Goal: Transaction & Acquisition: Purchase product/service

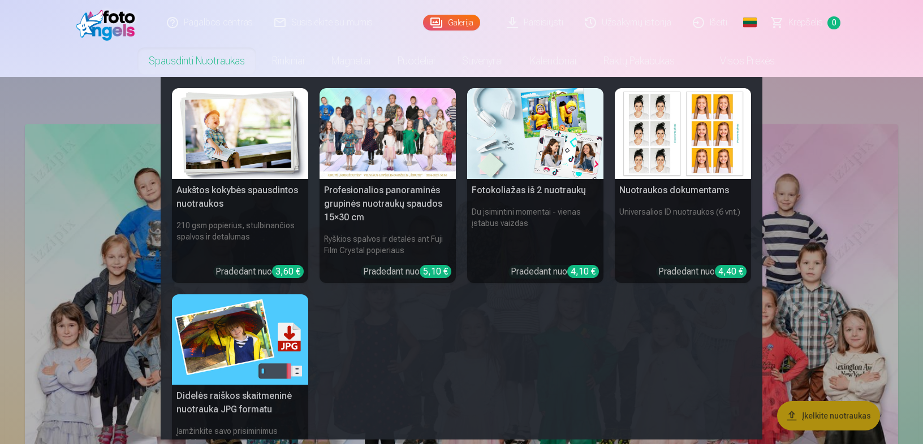
click at [101, 192] on nav "Aukštos kokybės spausdintos nuotraukos 210 gsm popierius, stulbinančios spalvos…" at bounding box center [461, 258] width 923 height 363
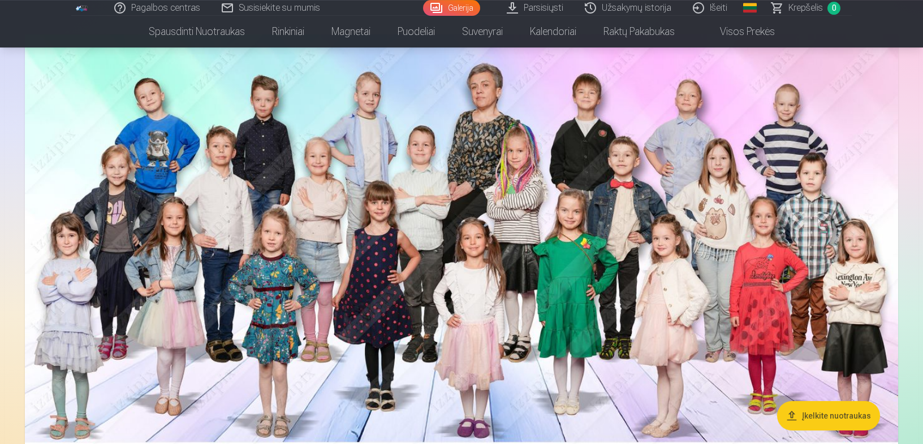
scroll to position [60, 0]
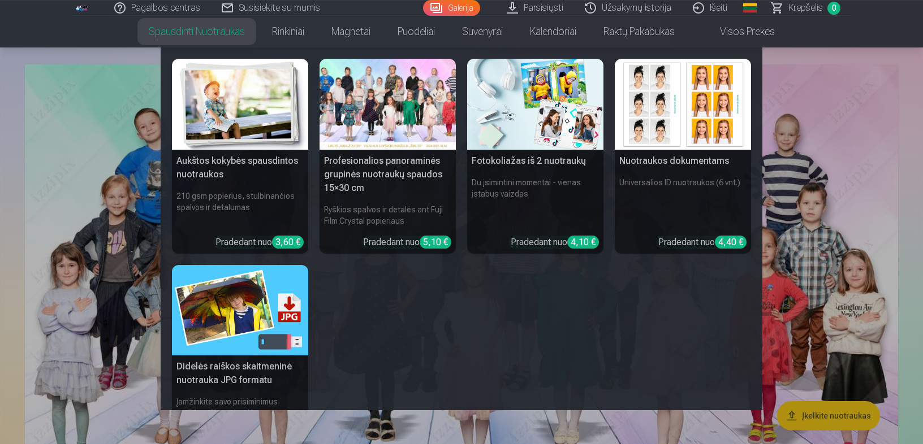
click at [183, 28] on link "Spausdinti nuotraukas" at bounding box center [196, 32] width 123 height 32
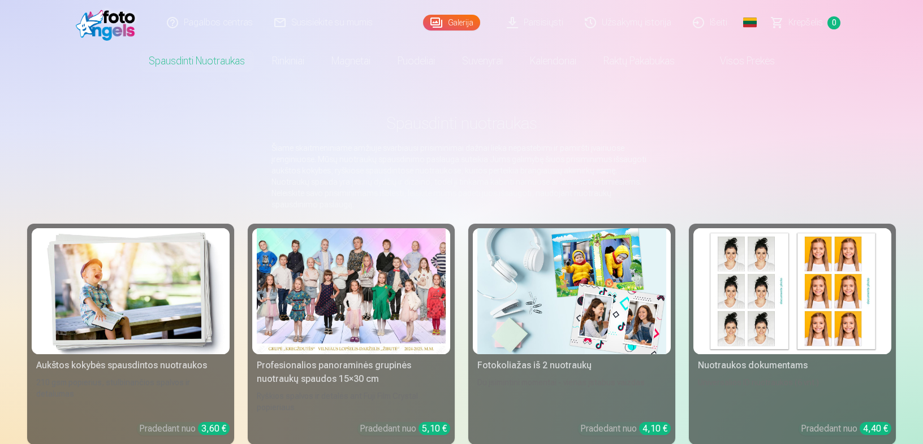
click at [328, 285] on div at bounding box center [351, 291] width 189 height 126
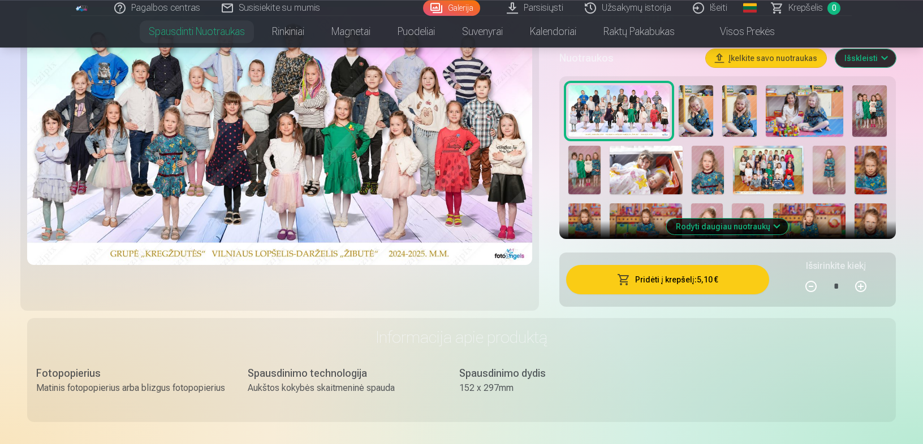
scroll to position [291, 0]
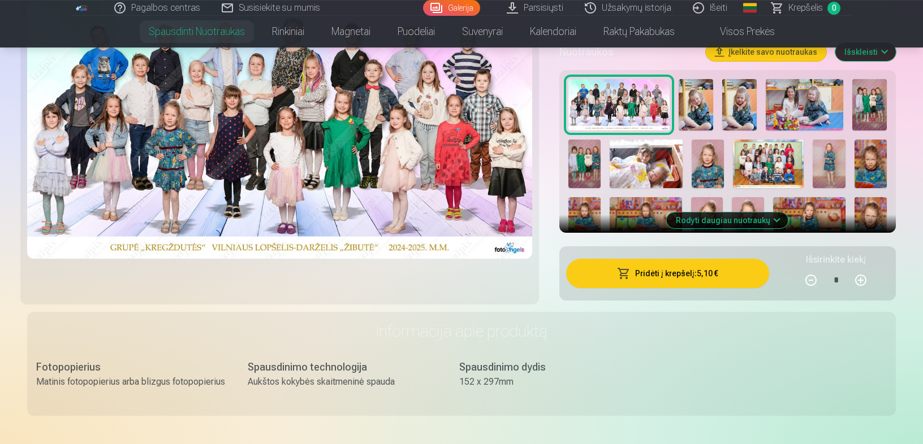
click at [724, 273] on button "Pridėti į krepšelį : 5,10 €" at bounding box center [667, 273] width 203 height 29
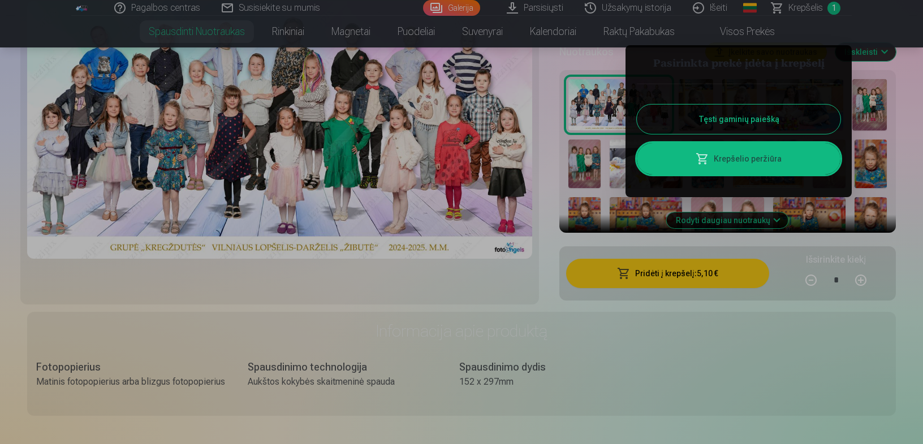
click at [758, 114] on button "Tęsti gaminių paiešką" at bounding box center [739, 119] width 204 height 29
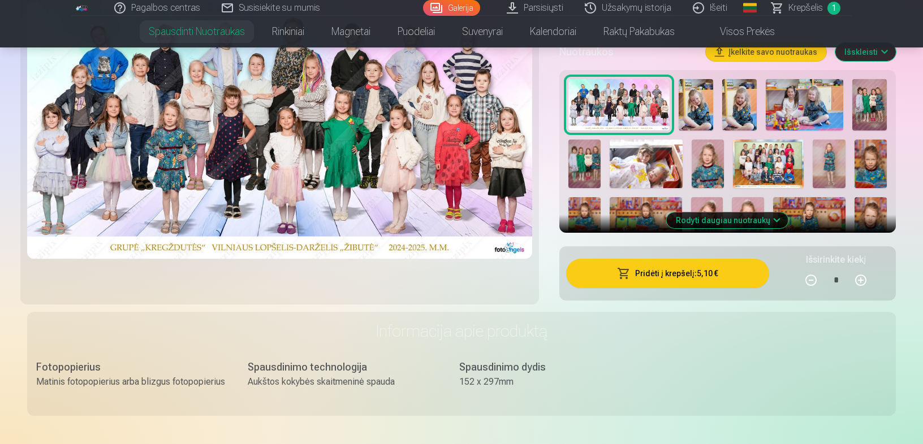
click at [756, 214] on button "Rodyti daugiau nuotraukų" at bounding box center [728, 221] width 122 height 16
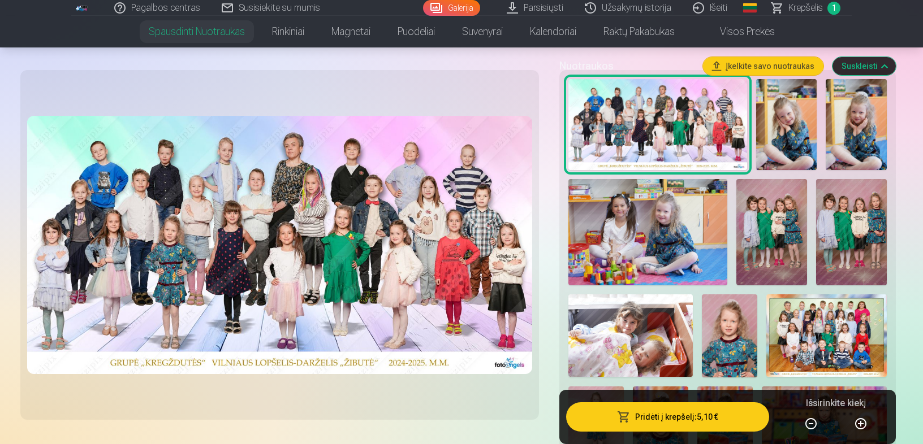
click at [785, 120] on img at bounding box center [786, 125] width 61 height 92
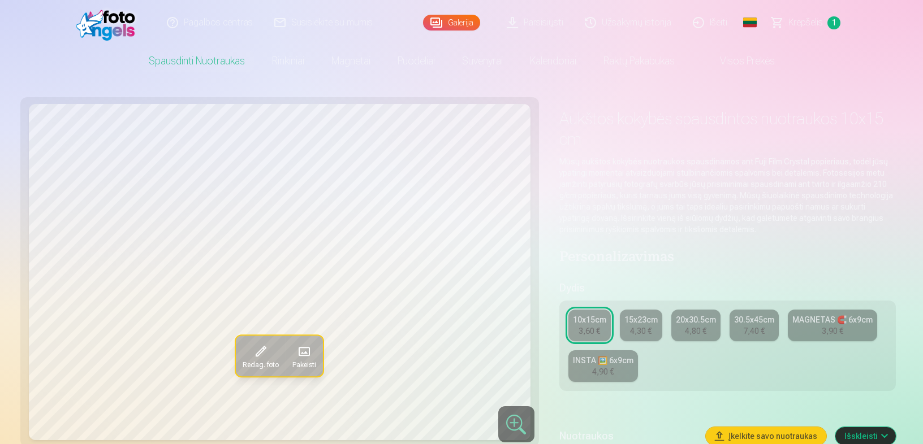
scroll to position [75, 0]
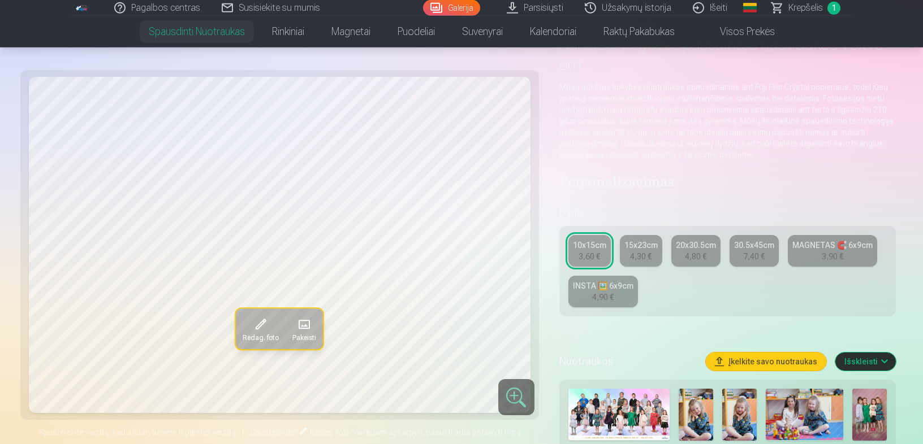
click at [683, 416] on img at bounding box center [695, 415] width 34 height 52
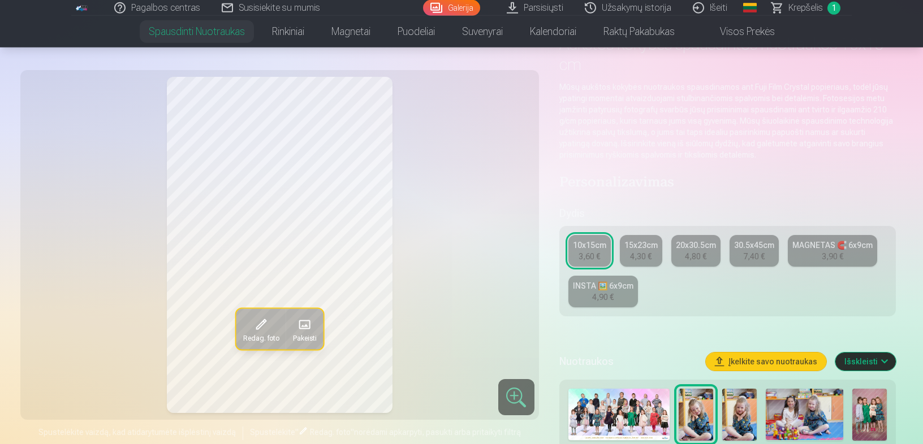
click at [734, 423] on img at bounding box center [739, 415] width 34 height 52
click at [782, 418] on img at bounding box center [803, 414] width 77 height 51
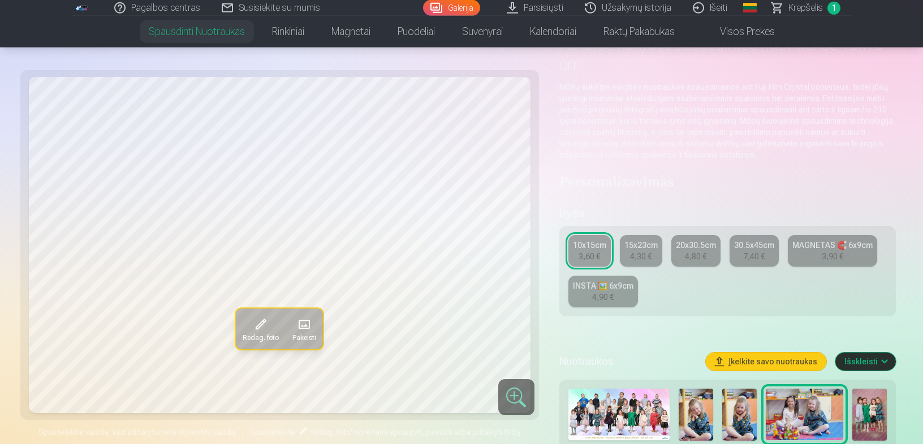
click at [859, 419] on img at bounding box center [869, 415] width 34 height 52
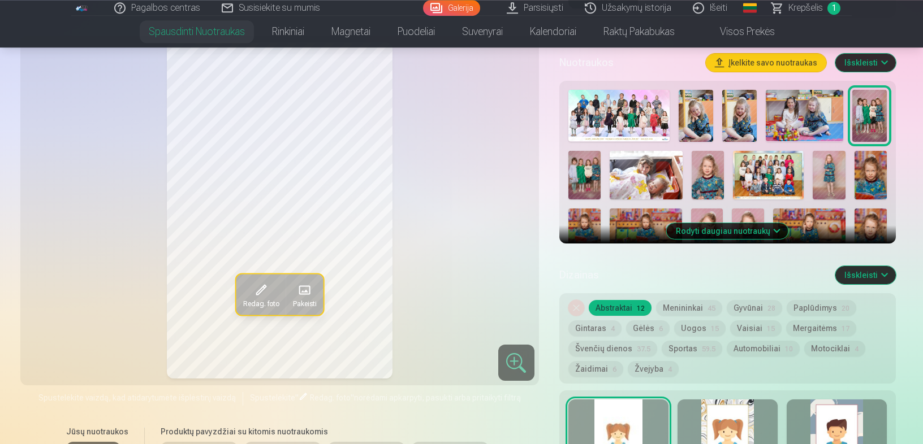
scroll to position [384, 0]
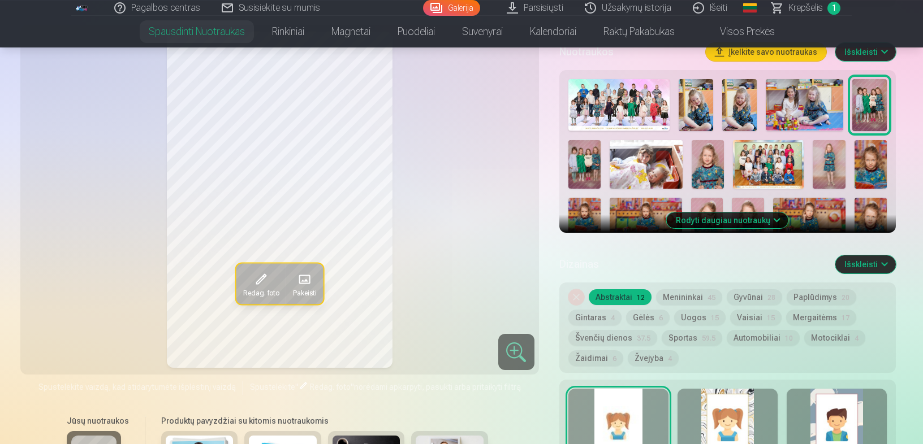
click at [684, 293] on button "Menininkai 45" at bounding box center [689, 297] width 66 height 16
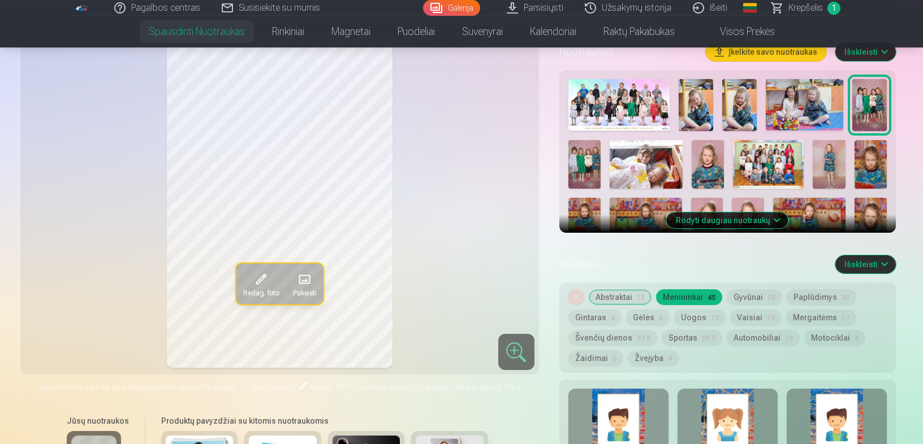
click at [610, 296] on button "Abstraktai 12" at bounding box center [620, 297] width 63 height 16
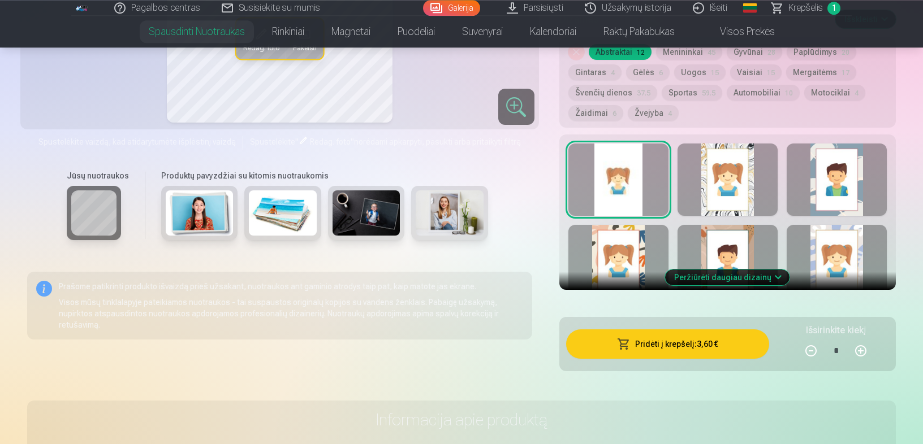
scroll to position [633, 0]
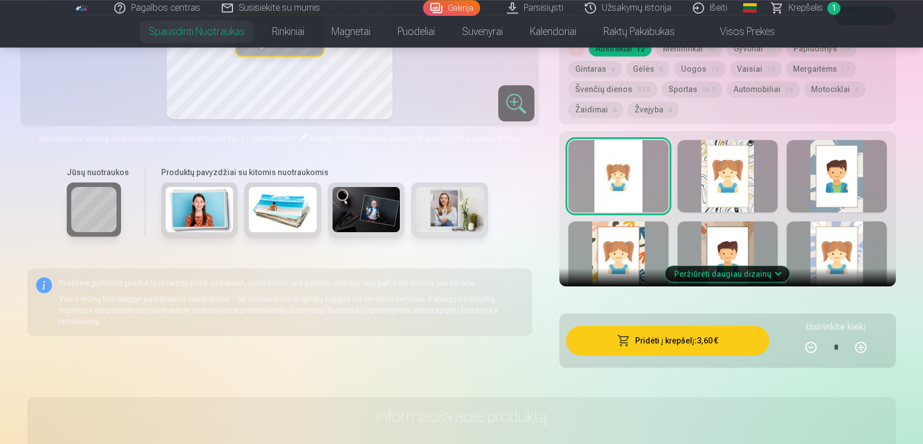
click at [751, 237] on div at bounding box center [727, 258] width 100 height 72
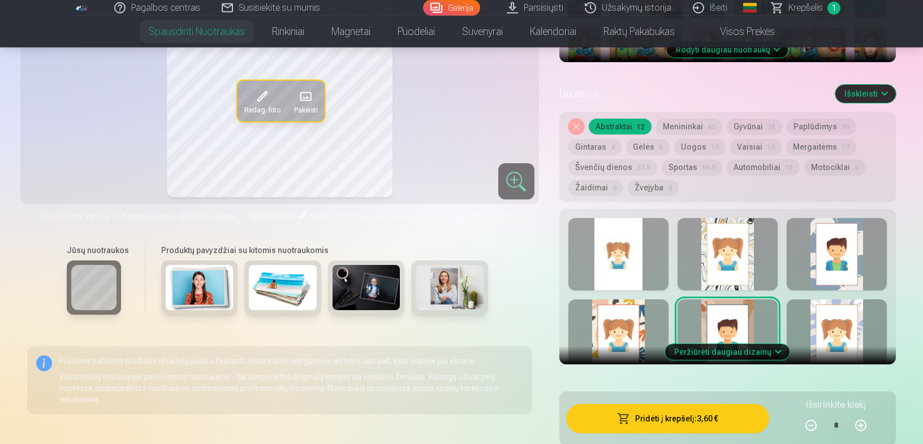
scroll to position [587, 0]
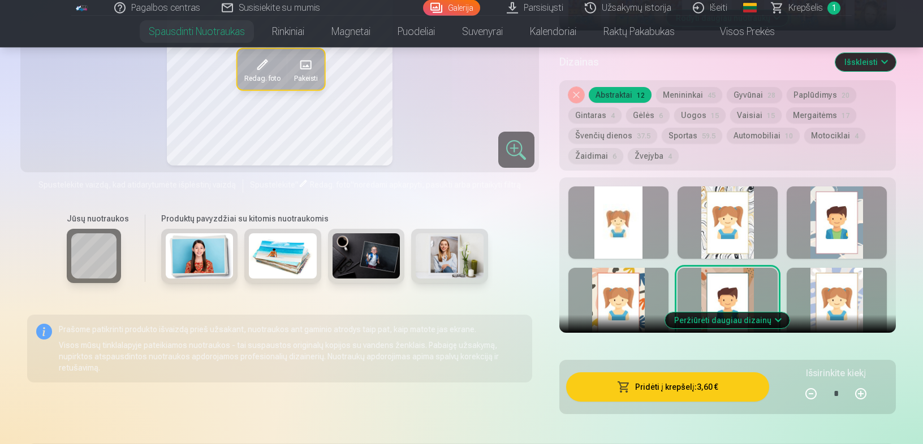
click at [629, 210] on div at bounding box center [618, 223] width 100 height 72
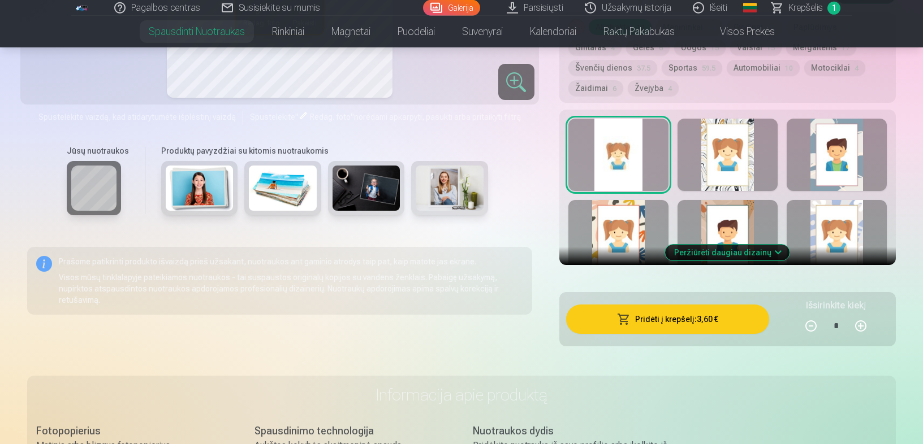
scroll to position [665, 0]
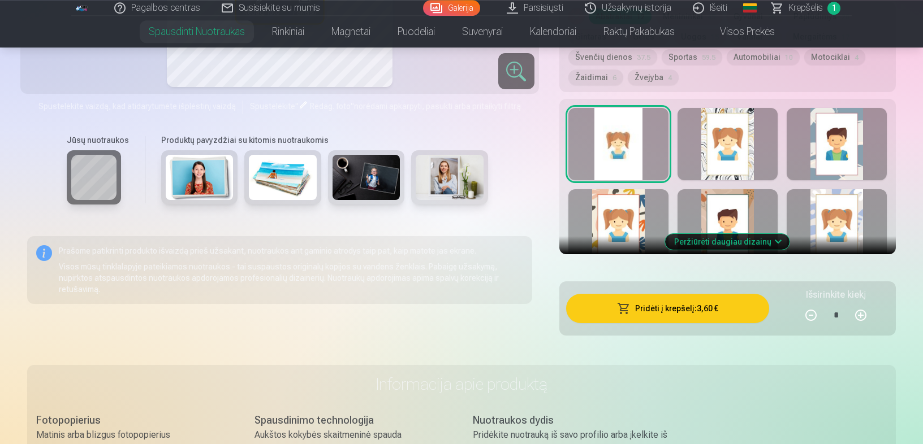
click at [710, 309] on button "Pridėti į krepšelį : 3,60 €" at bounding box center [667, 308] width 203 height 29
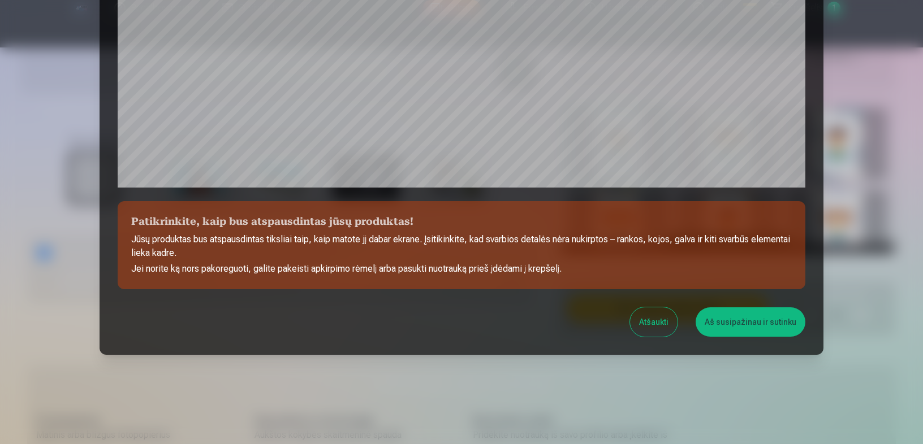
scroll to position [369, 0]
click at [756, 323] on button "Aš susipažinau ir sutinku" at bounding box center [750, 321] width 110 height 29
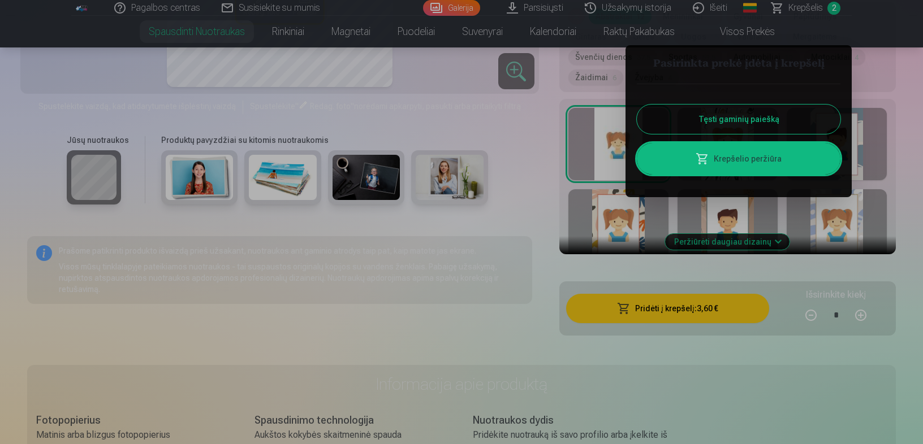
click at [751, 126] on button "Tęsti gaminių paiešką" at bounding box center [739, 119] width 204 height 29
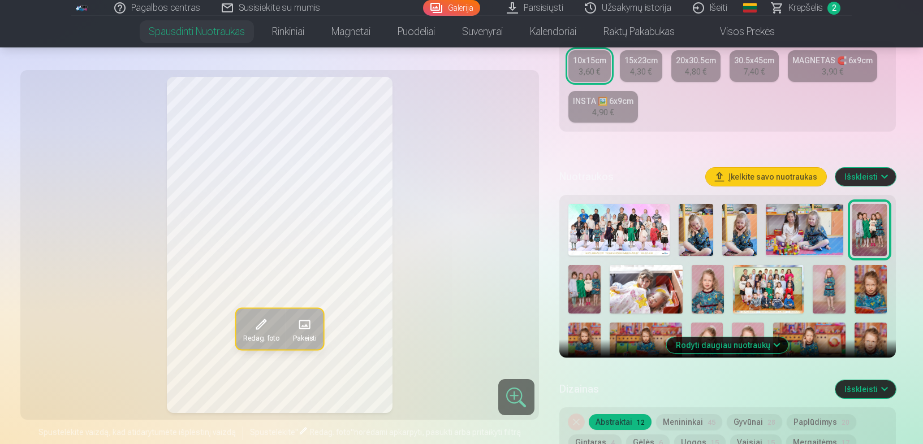
scroll to position [295, 0]
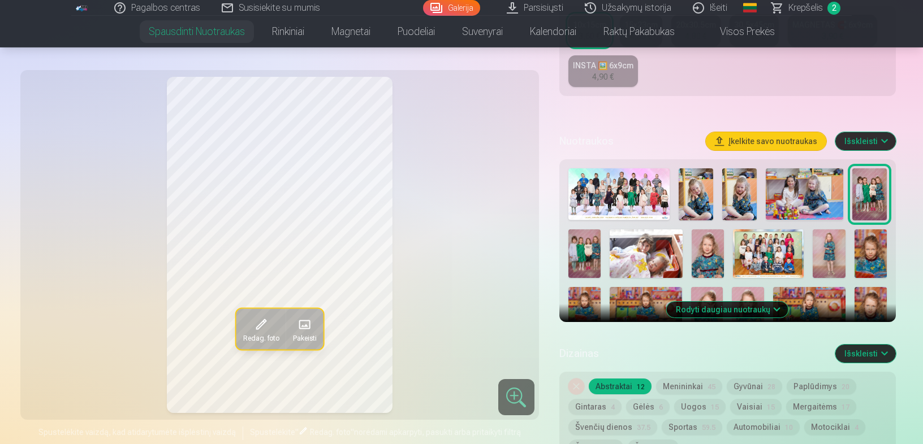
click at [579, 256] on img at bounding box center [584, 254] width 32 height 49
click at [868, 203] on img at bounding box center [869, 194] width 34 height 52
click at [587, 264] on img at bounding box center [584, 254] width 32 height 49
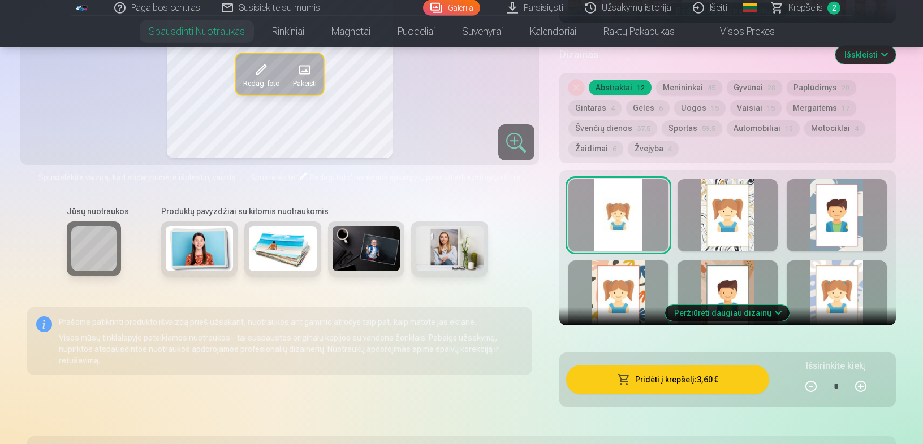
scroll to position [587, 0]
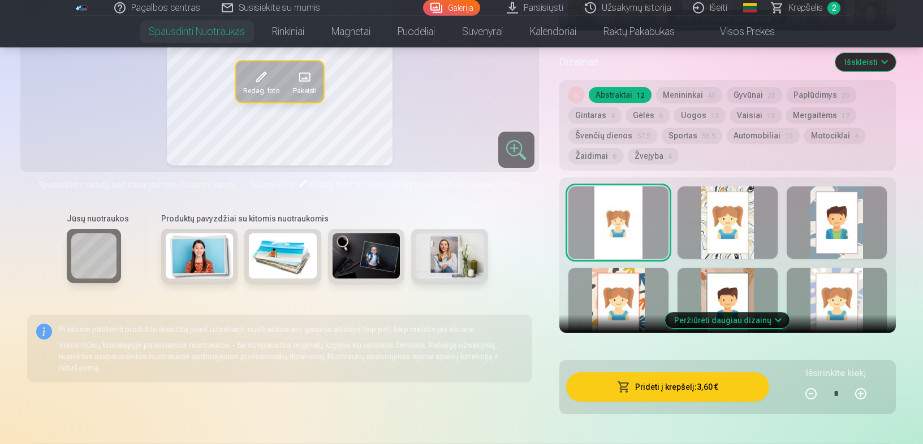
click at [721, 378] on button "Pridėti į krepšelį : 3,60 €" at bounding box center [667, 387] width 203 height 29
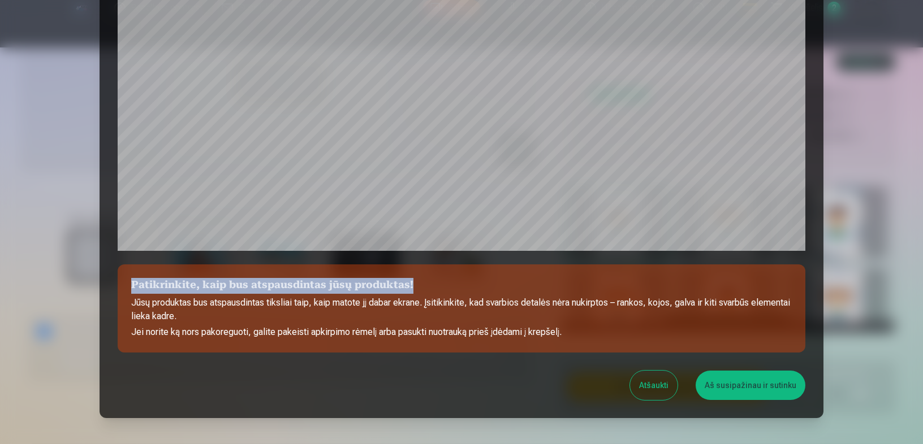
click at [765, 227] on div "Patikrinkite, kaip bus atspausdintas jūsų produktas! Jūsų produktas bus atspaus…" at bounding box center [461, 67] width 724 height 701
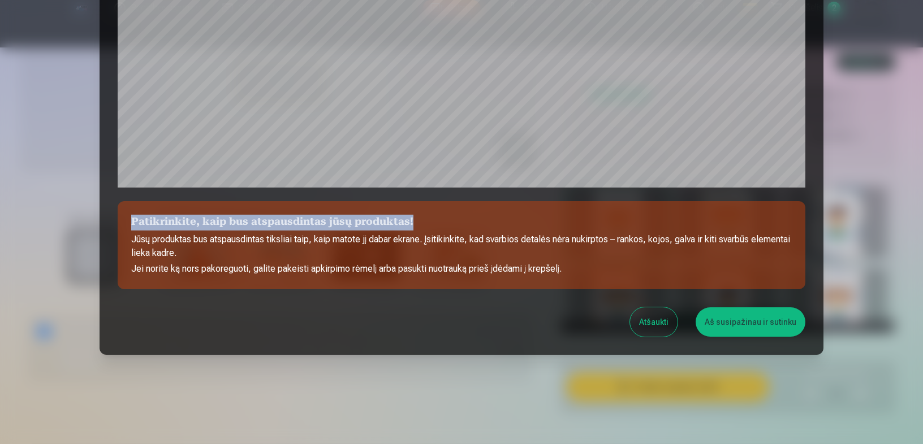
scroll to position [369, 0]
click at [690, 205] on div "Patikrinkite, kaip bus atspausdintas jūsų produktas! Jūsų produktas bus atspaus…" at bounding box center [461, 3] width 724 height 701
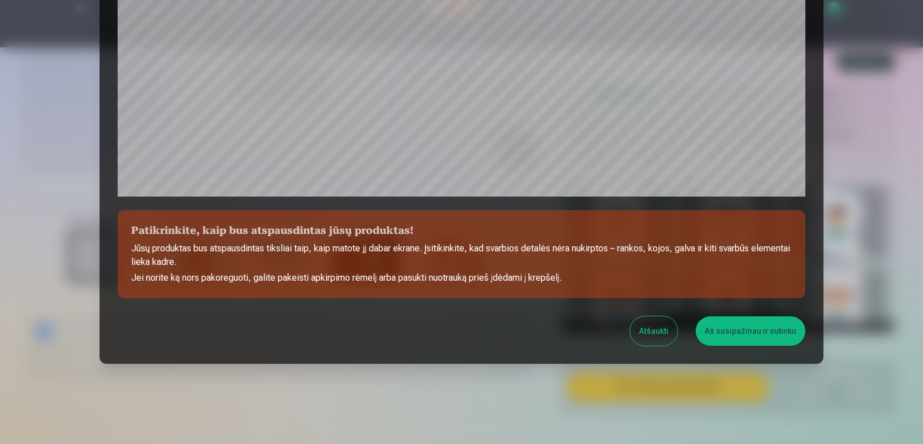
scroll to position [360, 0]
click at [922, 261] on div at bounding box center [461, 222] width 923 height 444
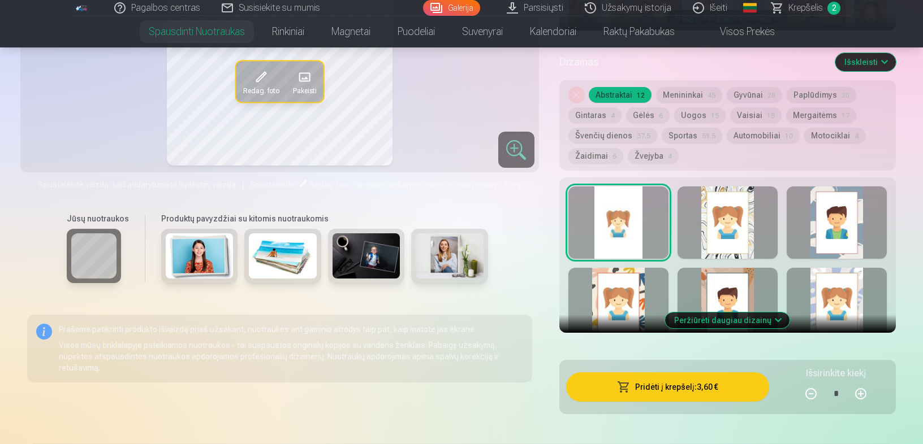
click at [652, 393] on button "Pridėti į krepšelį : 3,60 €" at bounding box center [667, 387] width 203 height 29
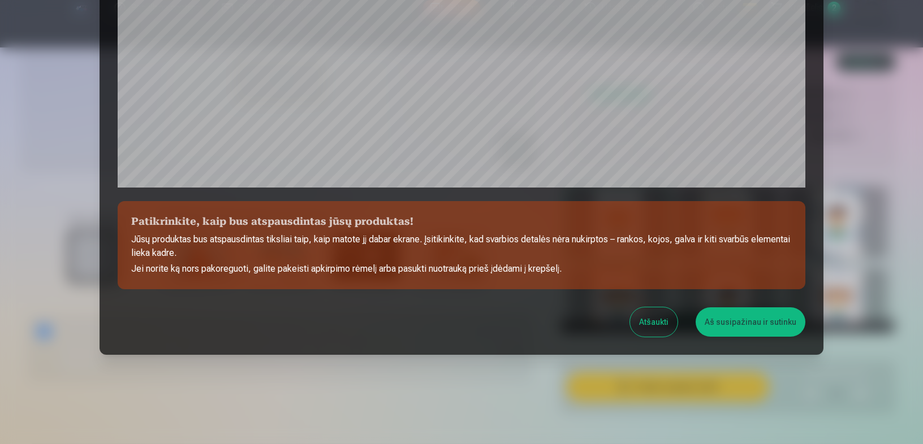
scroll to position [369, 0]
click at [747, 318] on button "Aš susipažinau ir sutinku" at bounding box center [750, 321] width 110 height 29
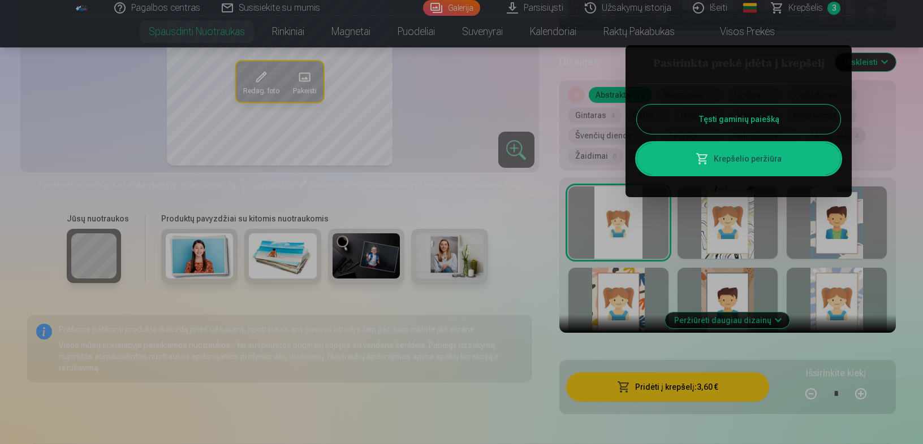
click at [722, 120] on button "Tęsti gaminių paiešką" at bounding box center [739, 119] width 204 height 29
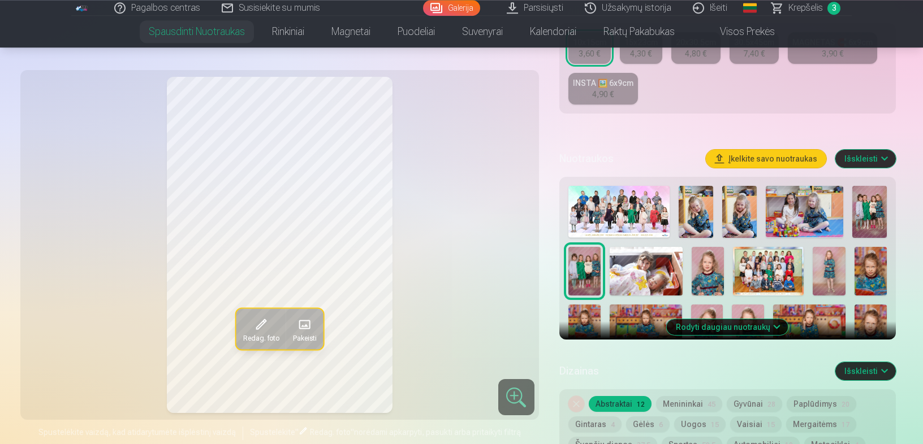
scroll to position [284, 0]
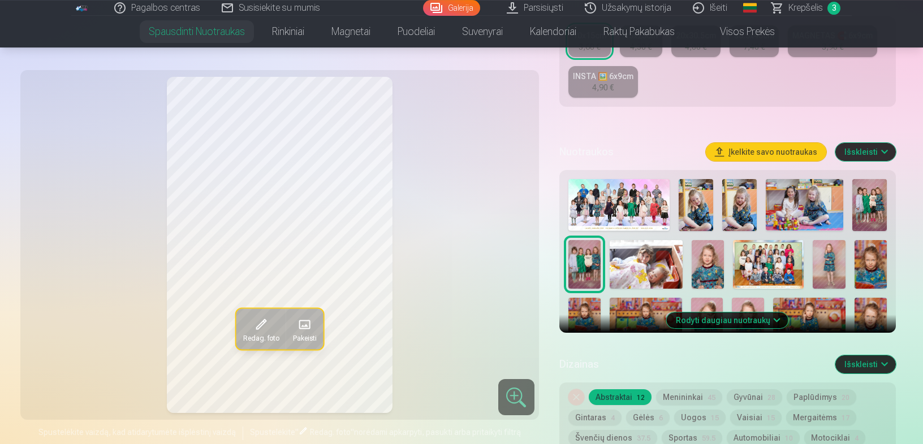
click at [650, 272] on img at bounding box center [645, 264] width 73 height 49
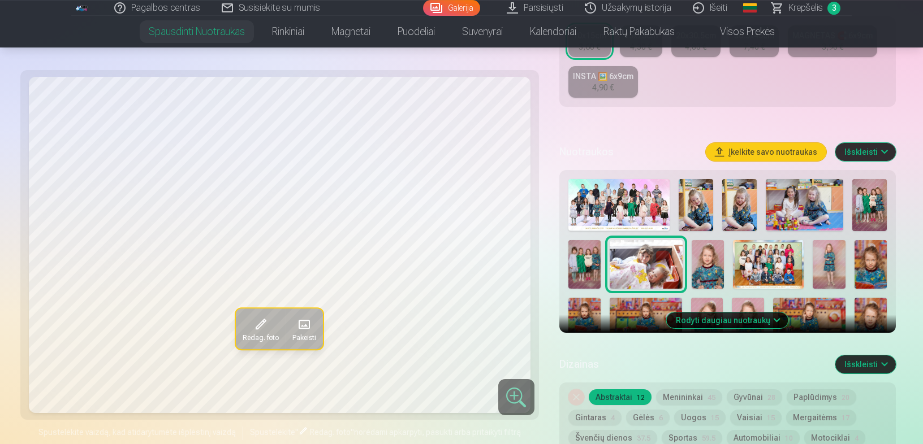
click at [704, 269] on img at bounding box center [707, 264] width 32 height 49
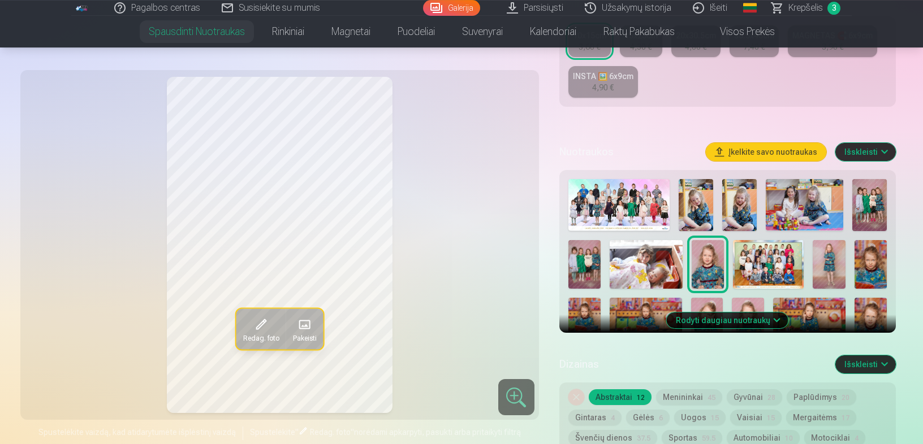
click at [745, 274] on img at bounding box center [768, 264] width 71 height 49
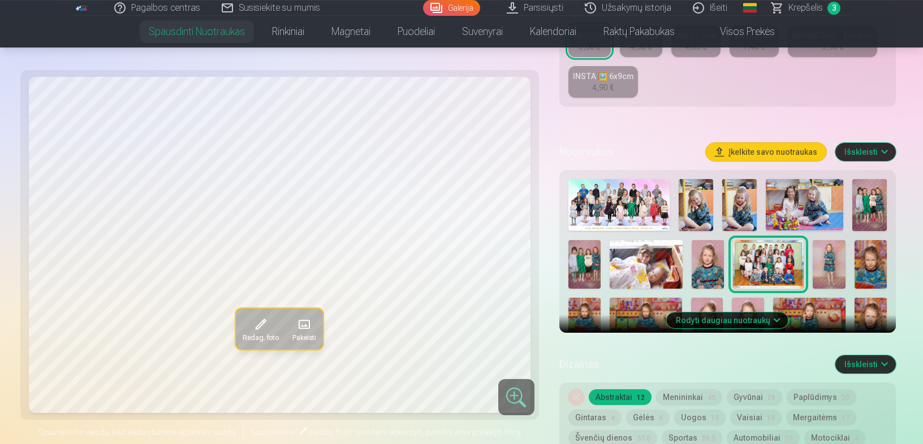
click at [820, 269] on img at bounding box center [828, 264] width 32 height 49
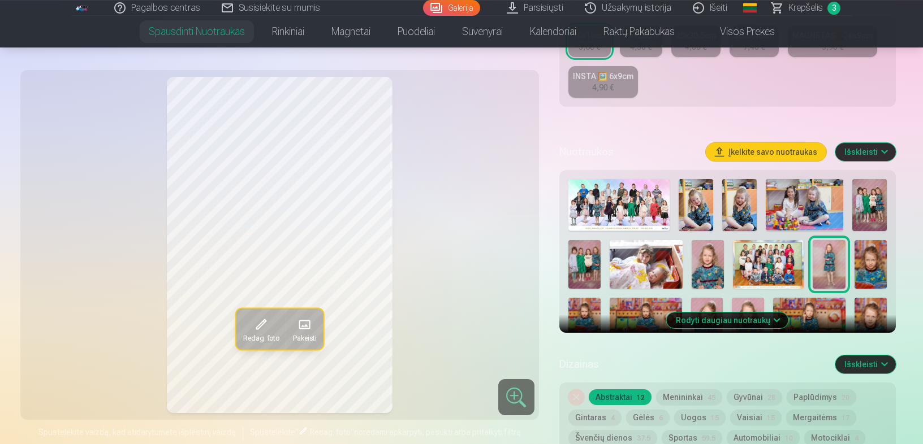
click at [875, 261] on img at bounding box center [870, 264] width 32 height 49
click at [833, 263] on img at bounding box center [828, 264] width 32 height 49
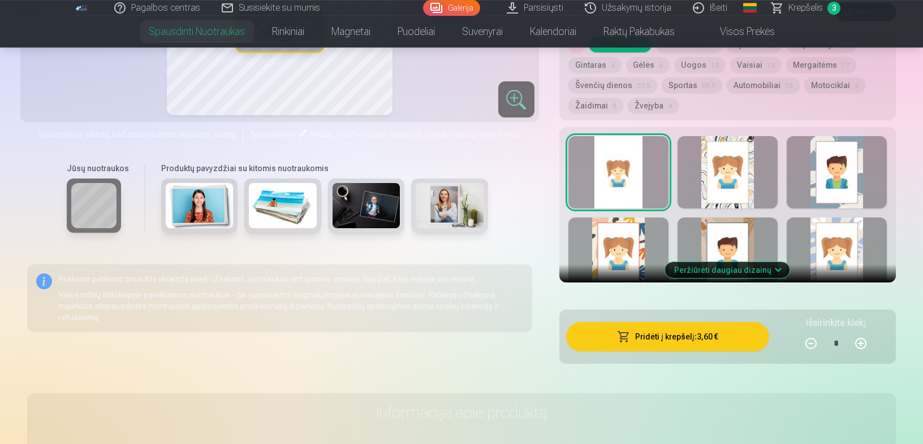
scroll to position [683, 0]
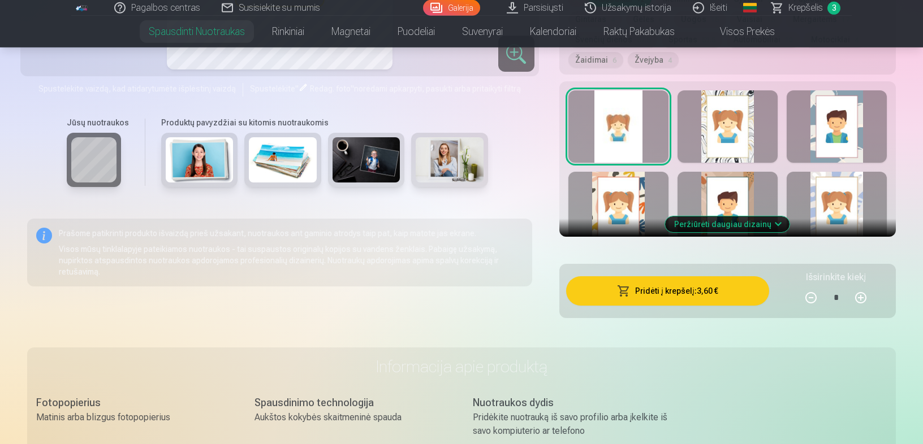
click at [708, 285] on button "Pridėti į krepšelį : 3,60 €" at bounding box center [667, 290] width 203 height 29
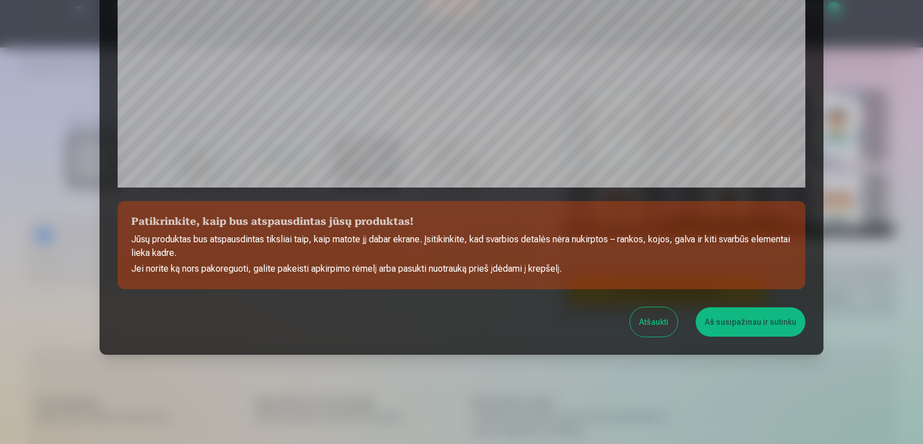
scroll to position [369, 0]
click at [752, 332] on button "Aš susipažinau ir sutinku" at bounding box center [750, 321] width 110 height 29
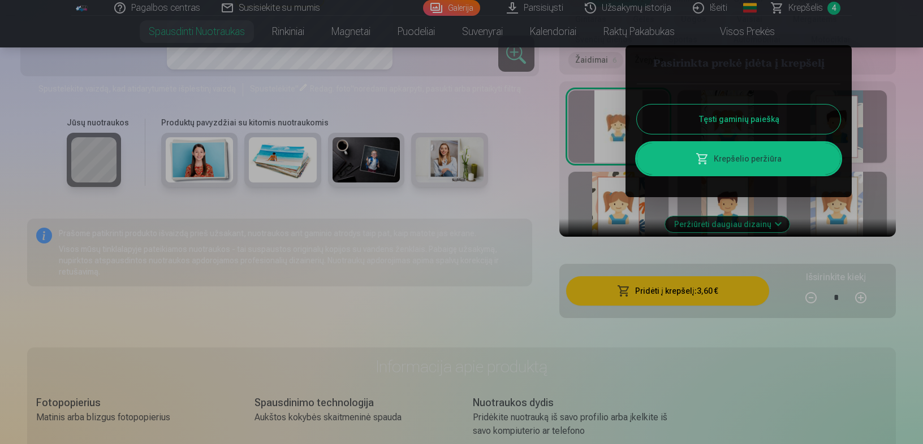
click at [786, 115] on button "Tęsti gaminių paiešką" at bounding box center [739, 119] width 204 height 29
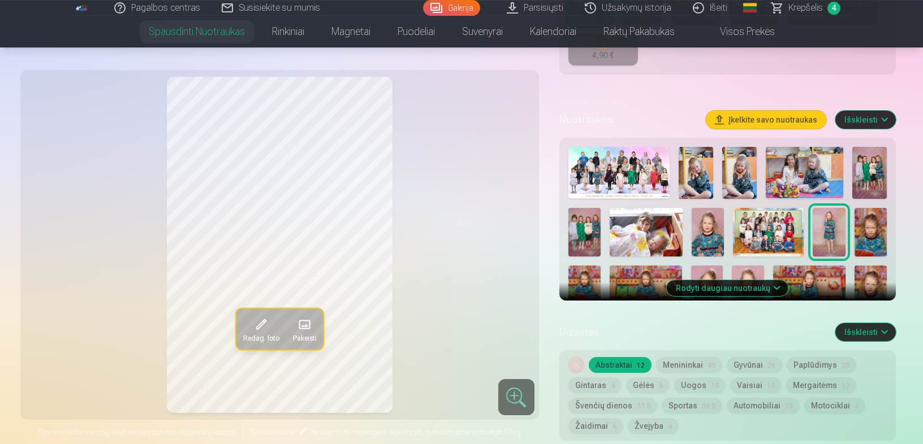
scroll to position [309, 0]
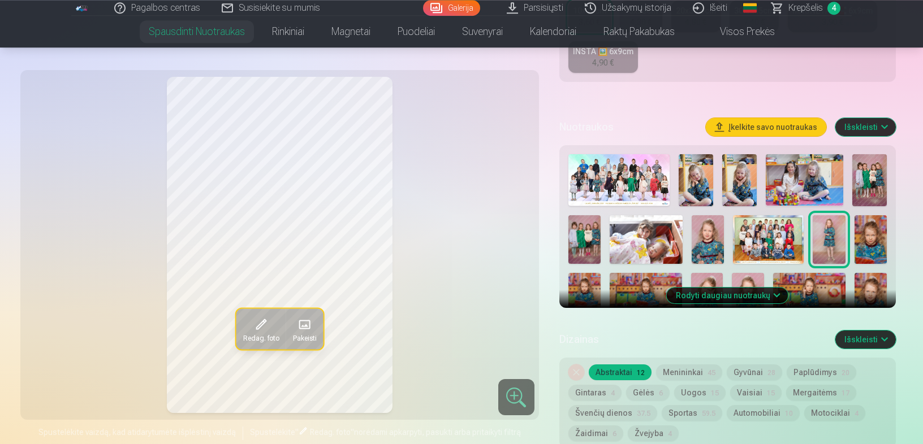
click at [867, 233] on img at bounding box center [870, 239] width 32 height 49
click at [583, 284] on img at bounding box center [584, 297] width 32 height 48
click at [631, 282] on img at bounding box center [645, 297] width 72 height 48
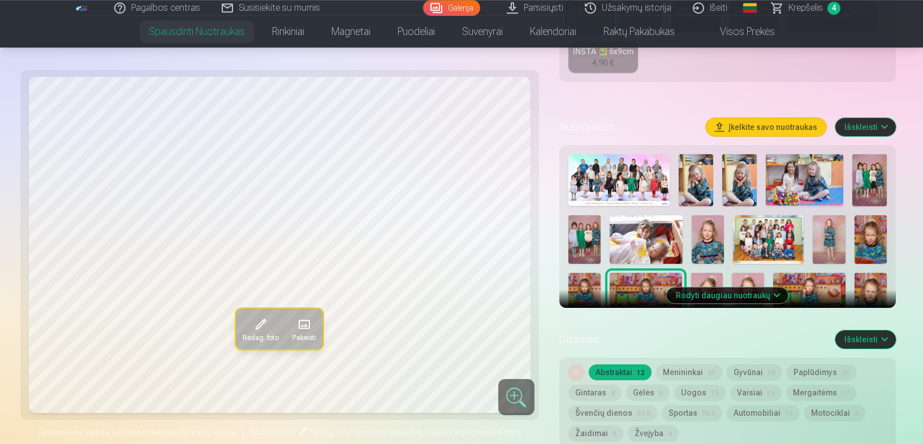
click at [704, 280] on img at bounding box center [707, 297] width 32 height 48
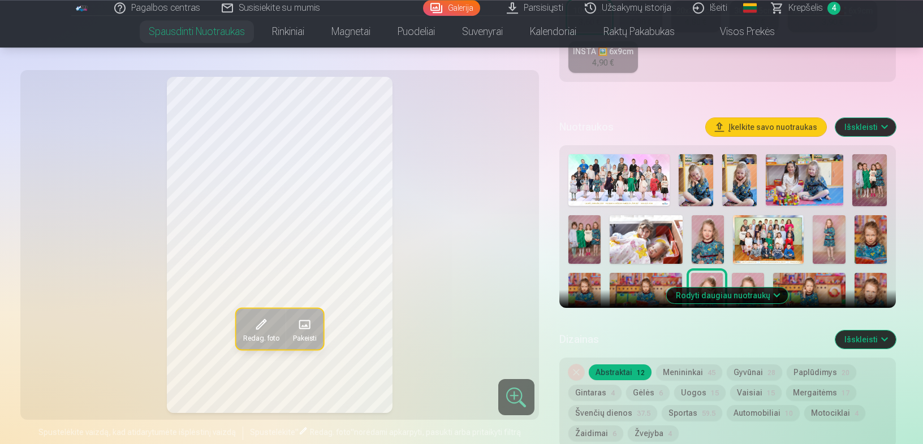
click at [741, 273] on div at bounding box center [727, 388] width 327 height 476
click at [745, 279] on img at bounding box center [748, 297] width 32 height 48
click at [794, 280] on img at bounding box center [809, 297] width 72 height 48
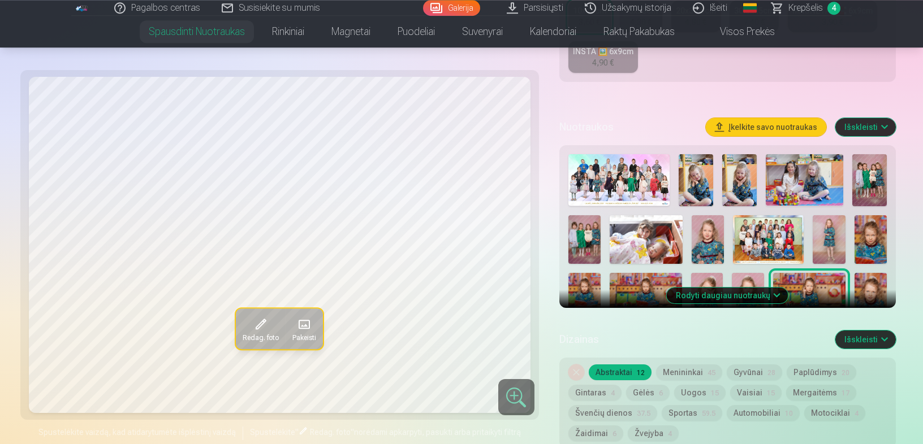
click at [860, 290] on img at bounding box center [870, 297] width 32 height 48
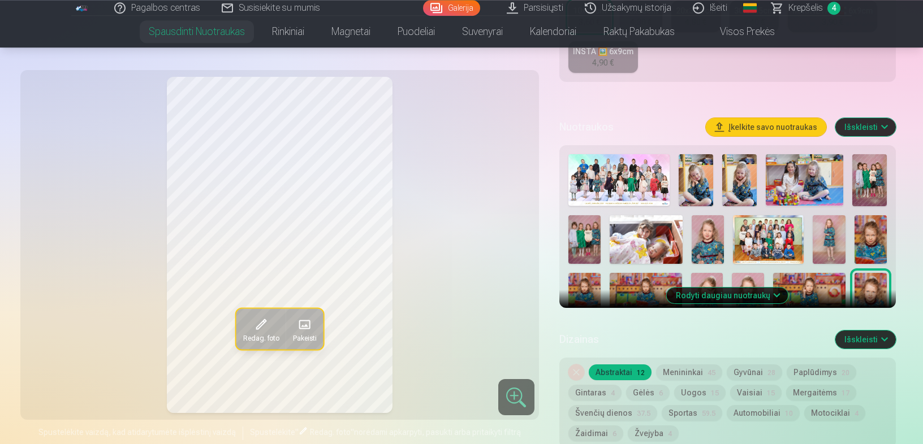
click at [825, 231] on img at bounding box center [828, 239] width 32 height 49
click at [867, 280] on img at bounding box center [870, 297] width 32 height 48
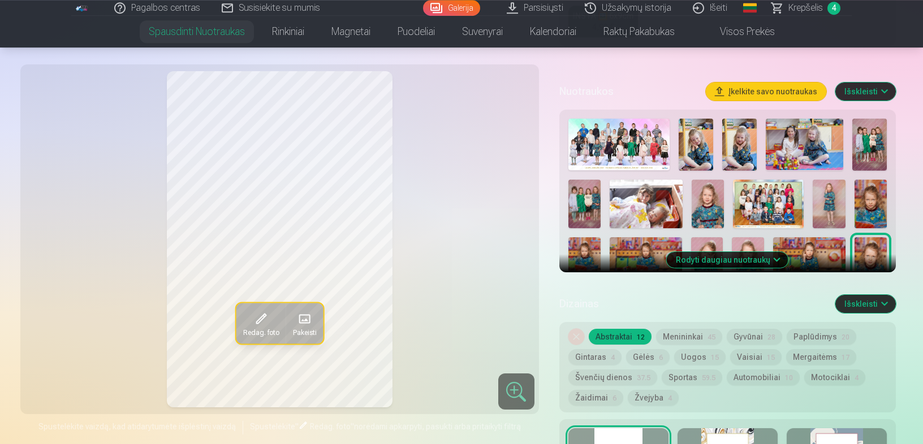
scroll to position [356, 0]
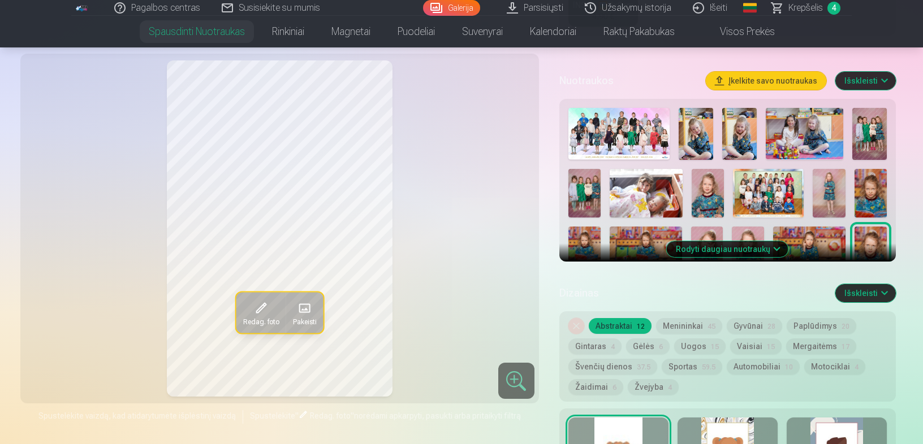
click at [756, 246] on button "Rodyti daugiau nuotraukų" at bounding box center [728, 249] width 122 height 16
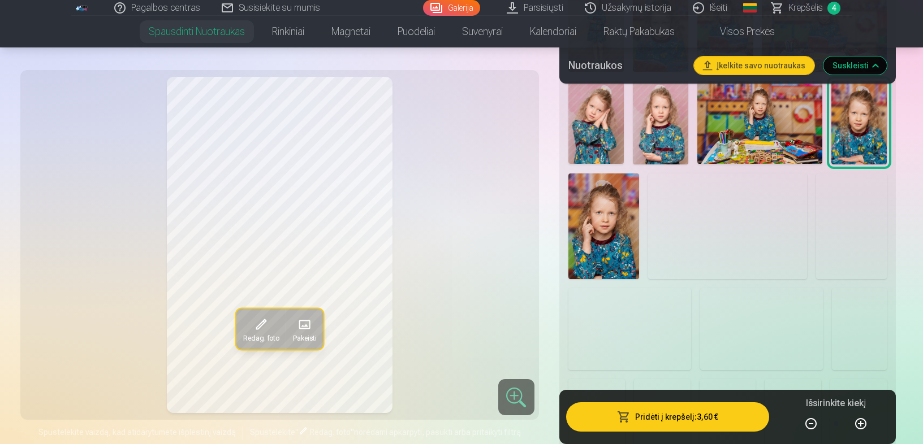
scroll to position [778, 0]
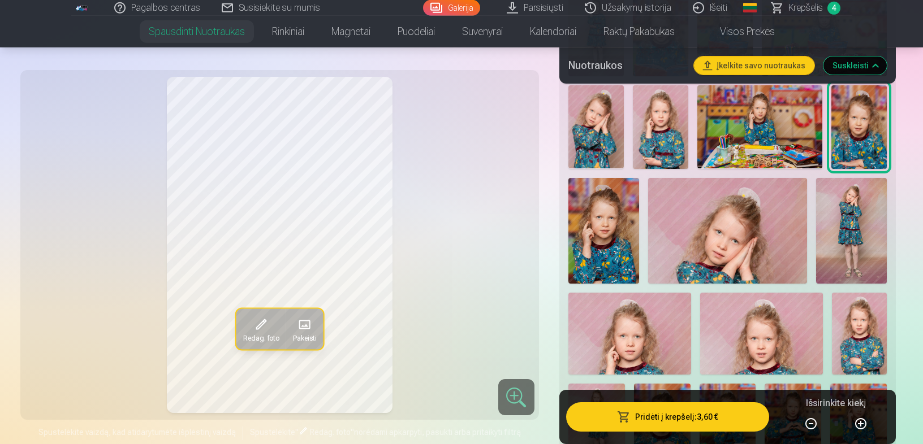
click at [622, 241] on img at bounding box center [603, 231] width 71 height 106
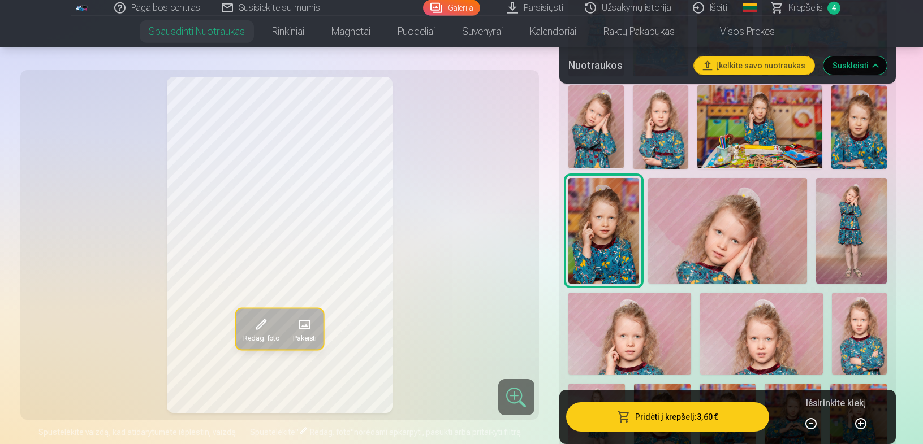
click at [683, 239] on img at bounding box center [727, 231] width 159 height 106
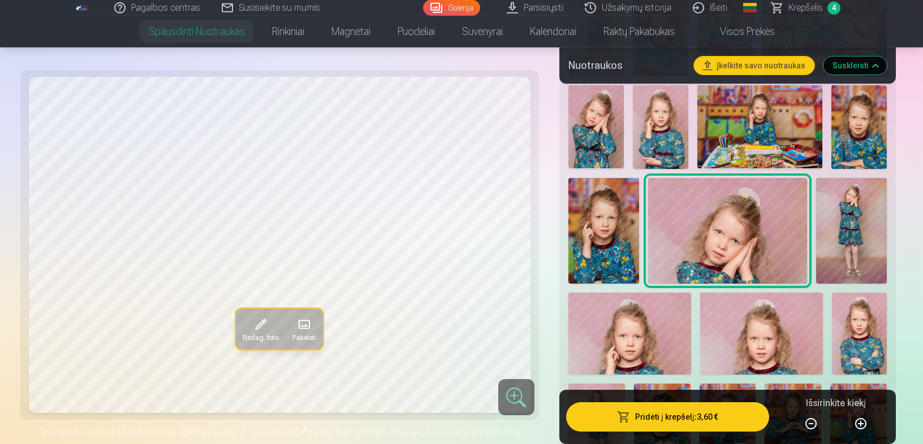
click at [827, 245] on img at bounding box center [851, 231] width 71 height 106
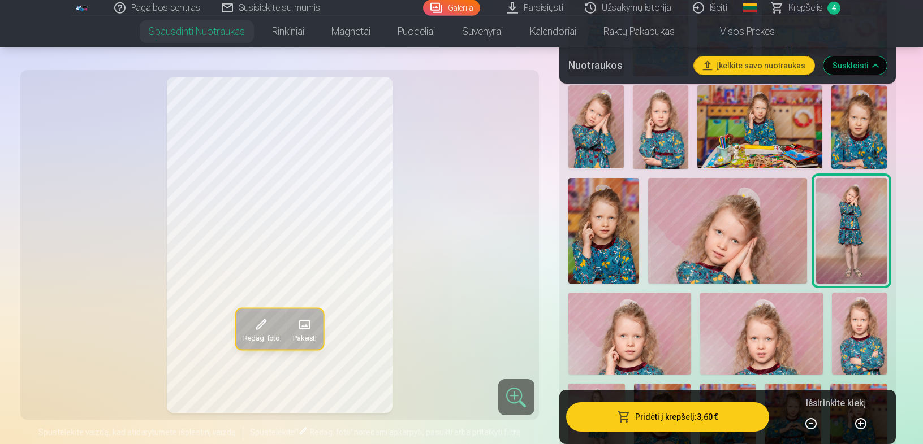
click at [643, 341] on img at bounding box center [629, 334] width 123 height 82
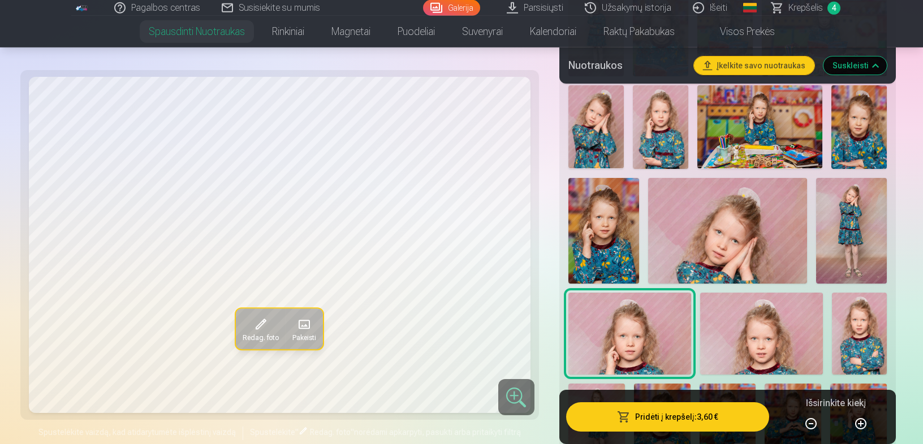
click at [734, 339] on img at bounding box center [761, 334] width 123 height 82
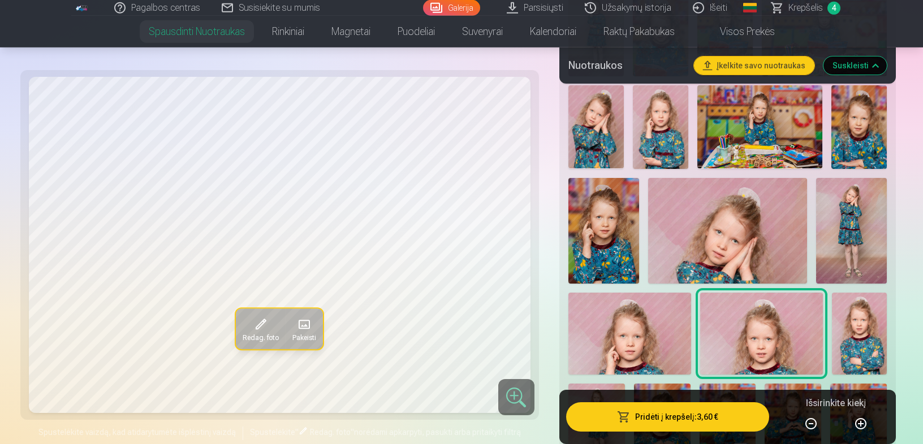
click at [863, 339] on img at bounding box center [859, 334] width 55 height 82
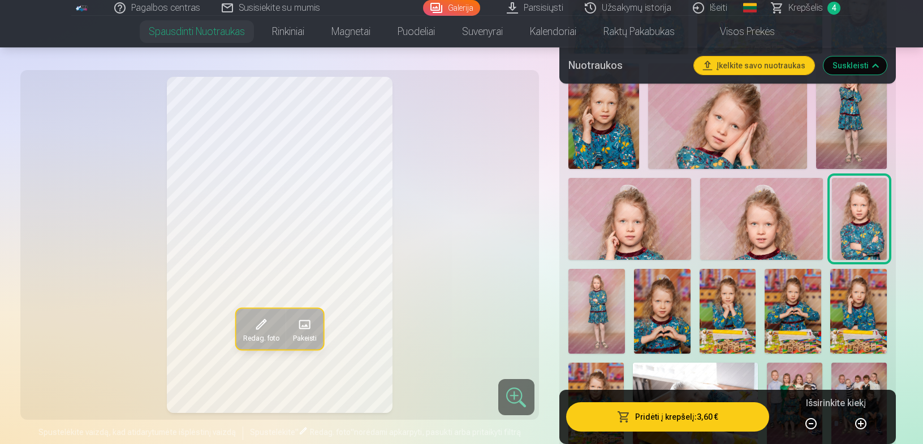
scroll to position [888, 0]
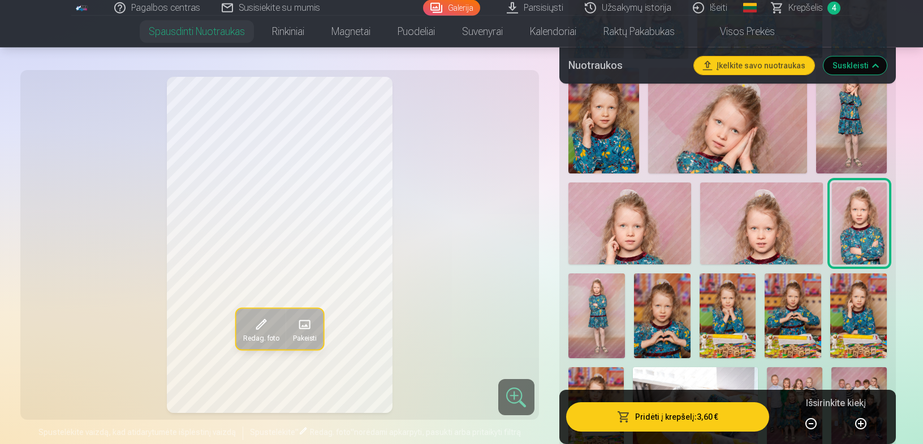
click at [597, 323] on img at bounding box center [596, 316] width 57 height 85
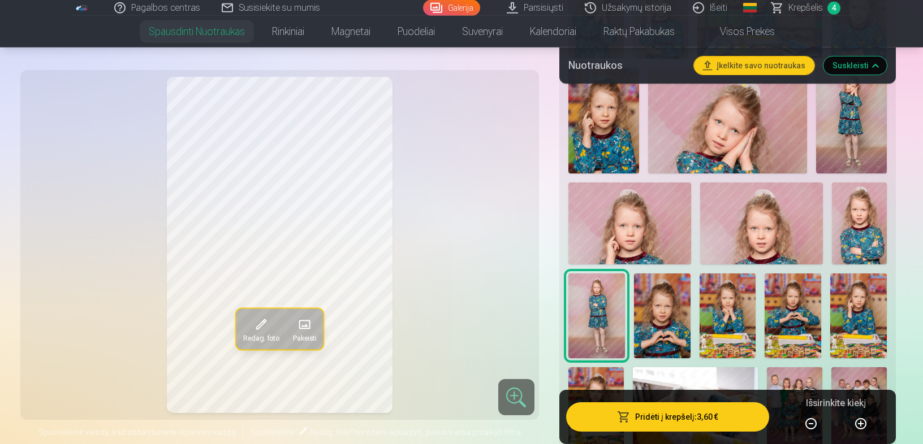
click at [661, 423] on button "Pridėti į krepšelį : 3,60 €" at bounding box center [667, 417] width 203 height 29
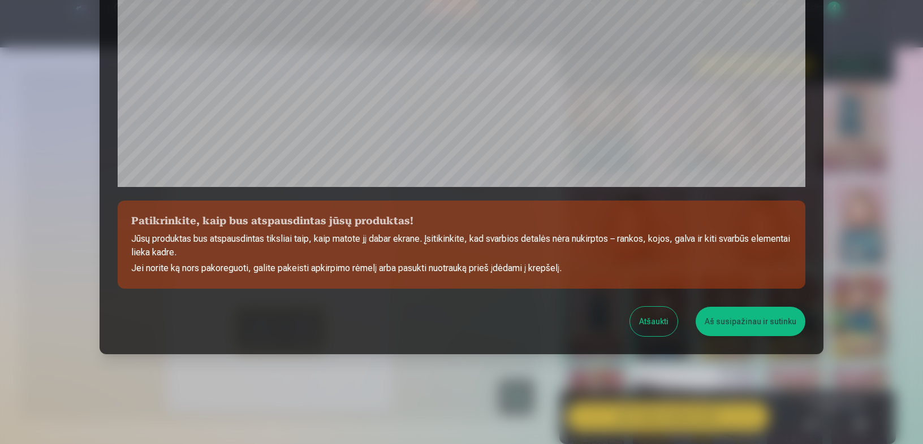
scroll to position [369, 0]
click at [727, 315] on button "Aš susipažinau ir sutinku" at bounding box center [750, 321] width 110 height 29
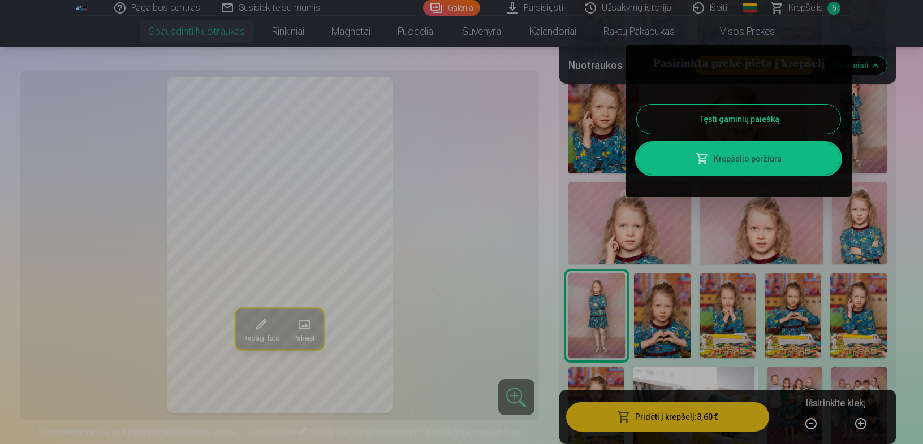
click at [660, 320] on div at bounding box center [461, 222] width 923 height 444
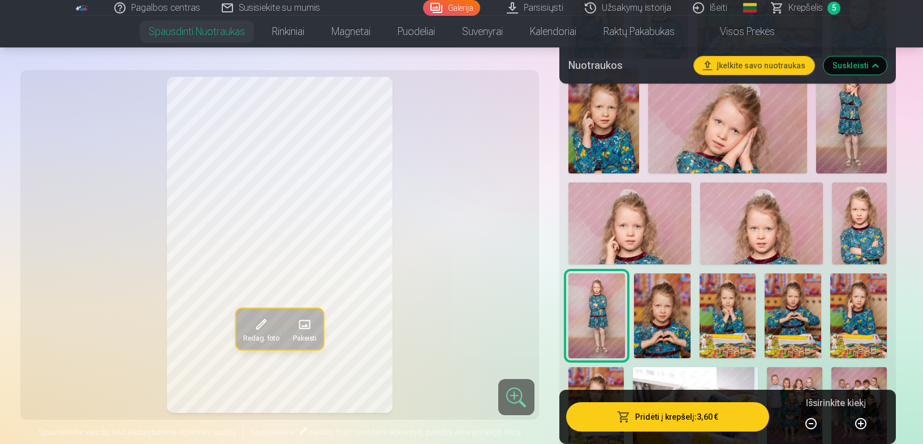
click at [660, 320] on img at bounding box center [662, 316] width 57 height 85
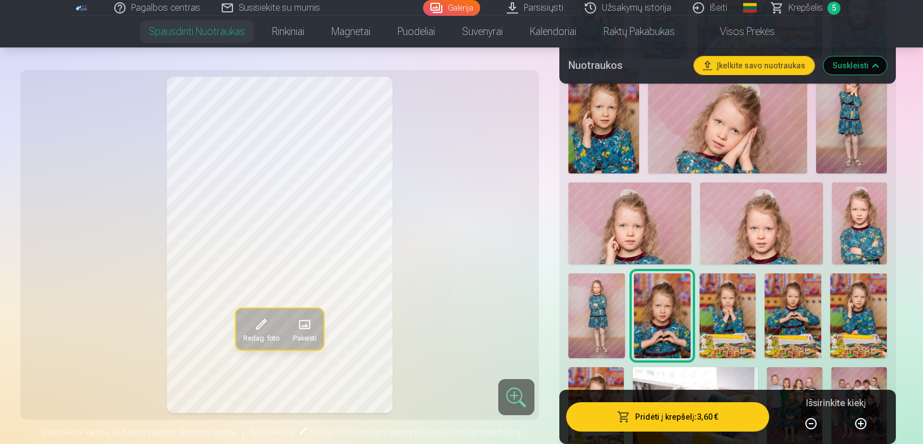
click at [727, 321] on img at bounding box center [727, 316] width 57 height 85
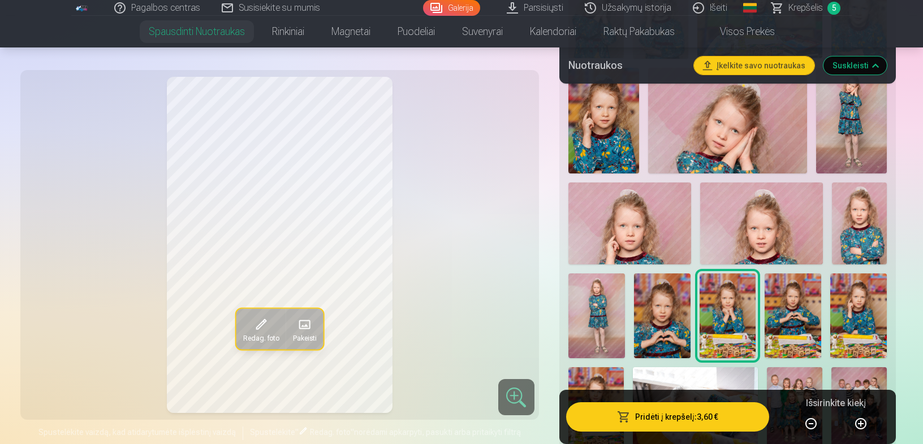
click at [788, 323] on img at bounding box center [792, 316] width 57 height 85
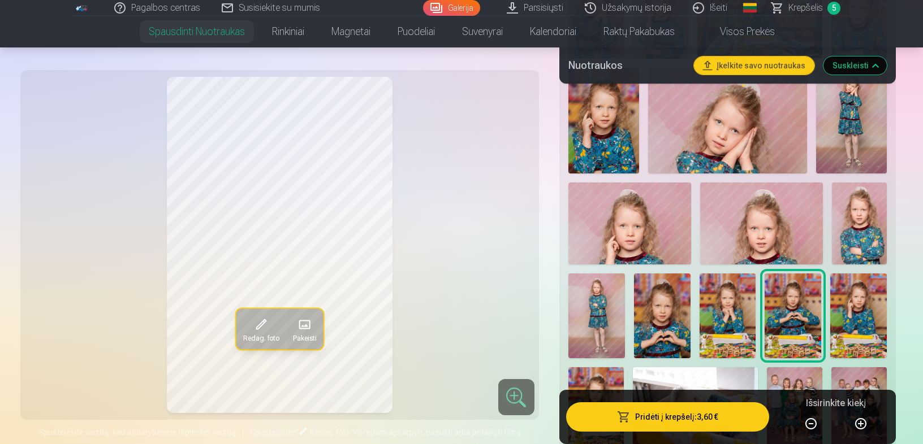
click at [866, 324] on img at bounding box center [858, 316] width 57 height 85
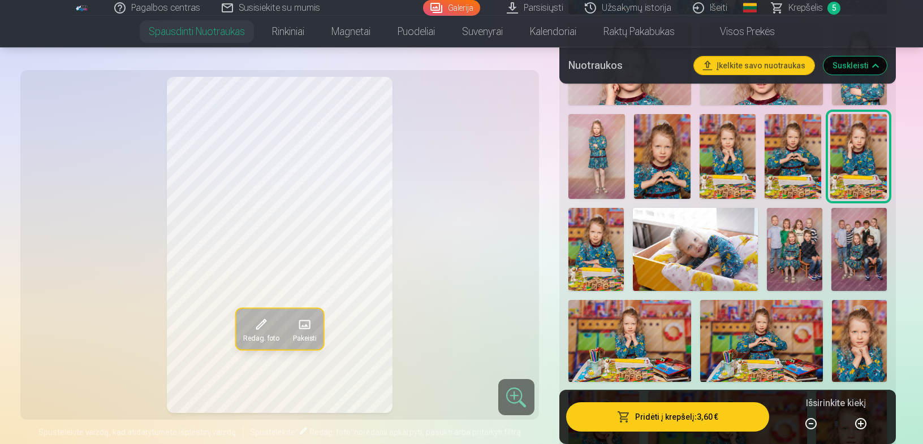
scroll to position [1043, 0]
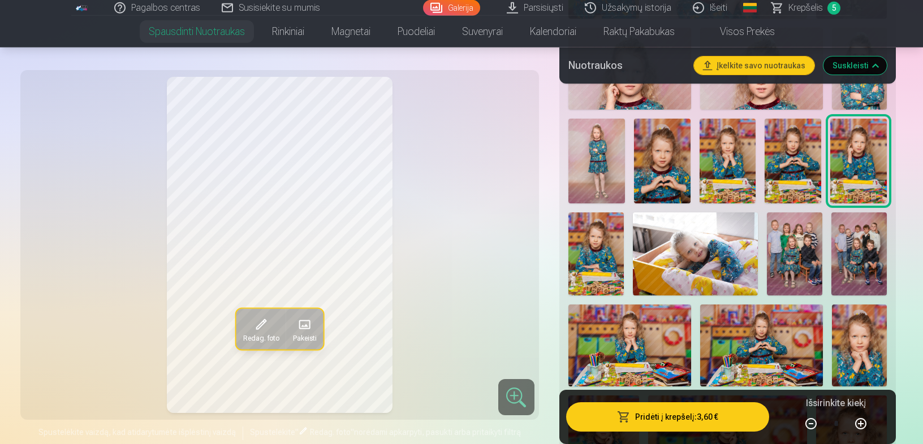
click at [591, 269] on img at bounding box center [595, 254] width 55 height 83
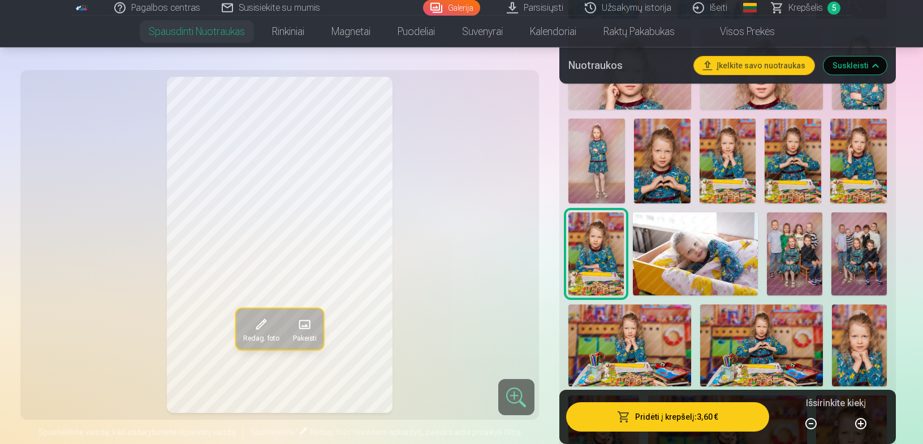
click at [674, 269] on img at bounding box center [695, 254] width 125 height 83
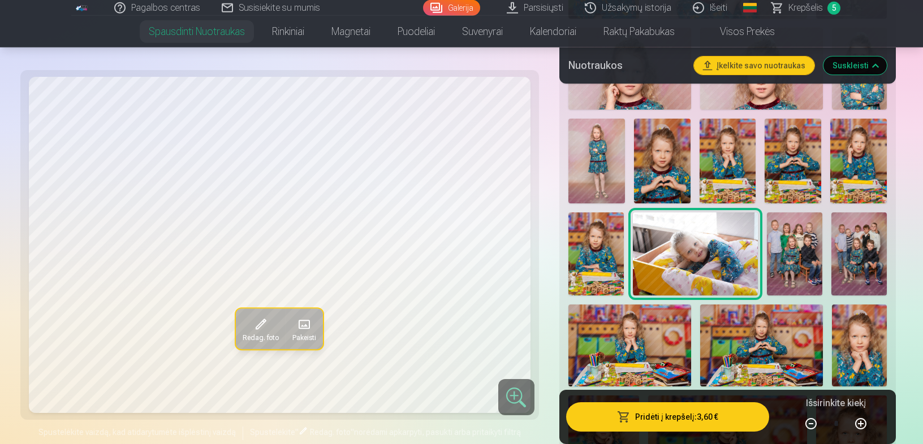
click at [807, 252] on img at bounding box center [794, 254] width 55 height 83
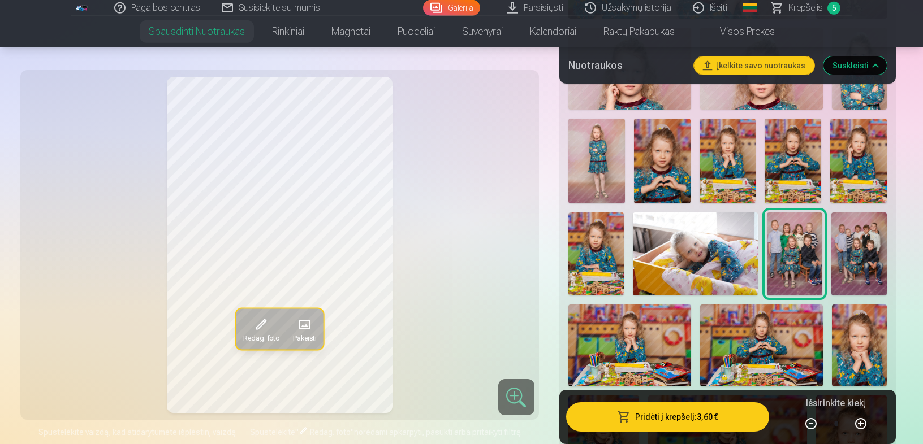
click at [853, 252] on img at bounding box center [858, 254] width 55 height 83
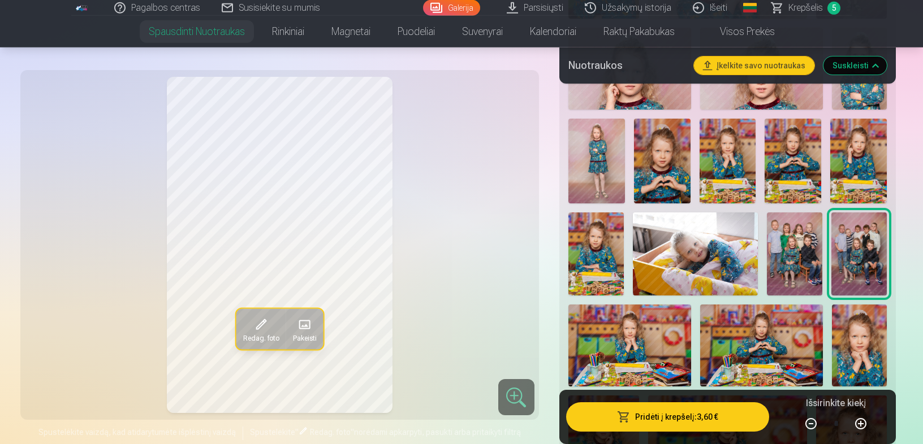
click at [669, 327] on img at bounding box center [629, 346] width 123 height 82
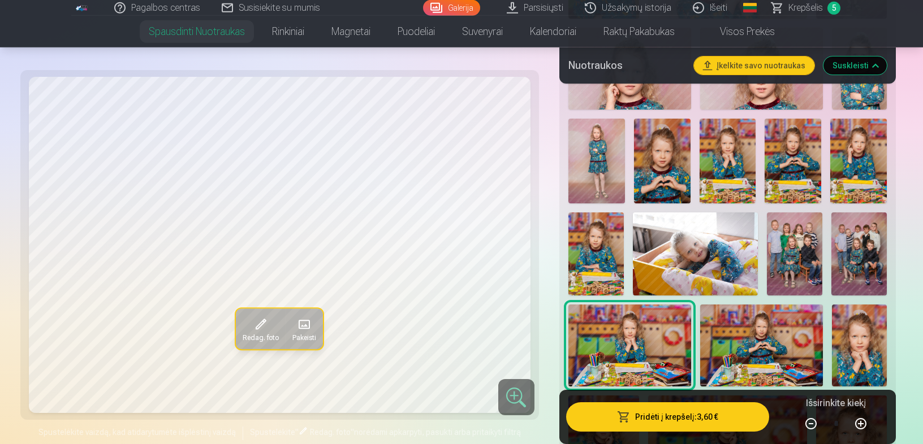
click at [751, 345] on img at bounding box center [761, 346] width 123 height 82
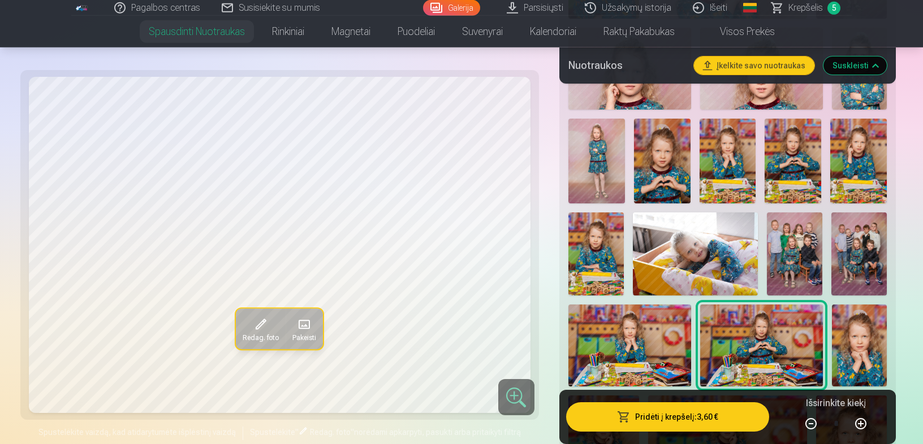
click at [872, 350] on img at bounding box center [859, 346] width 55 height 82
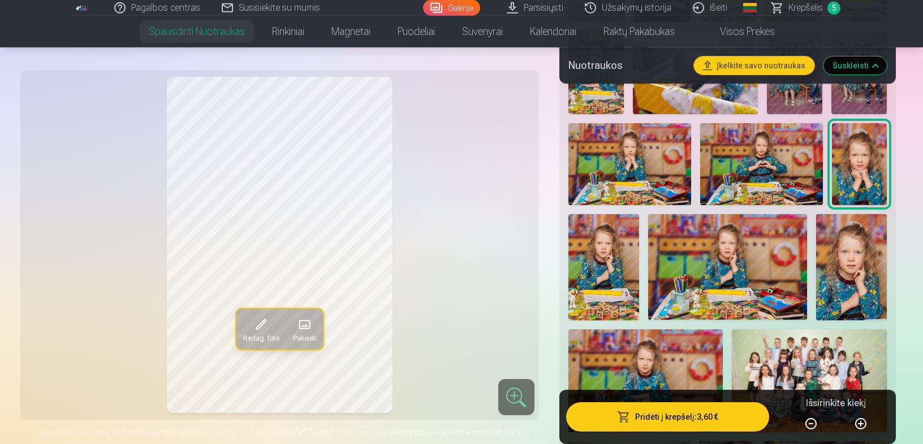
scroll to position [1238, 0]
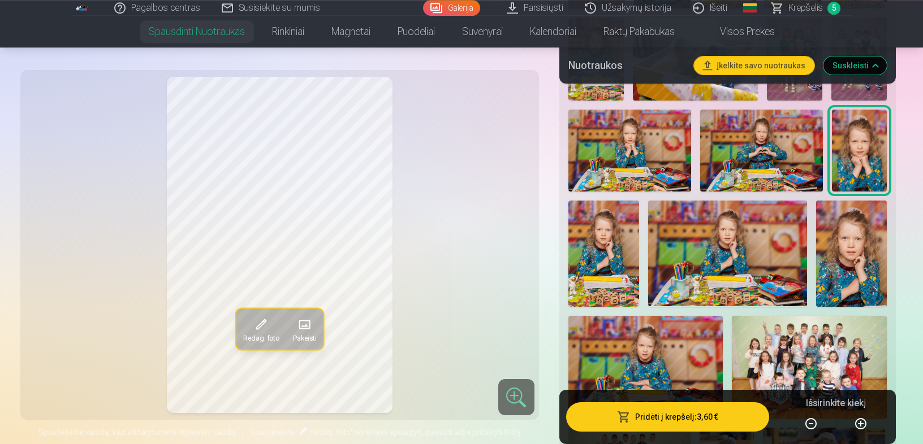
click at [594, 246] on img at bounding box center [603, 254] width 71 height 106
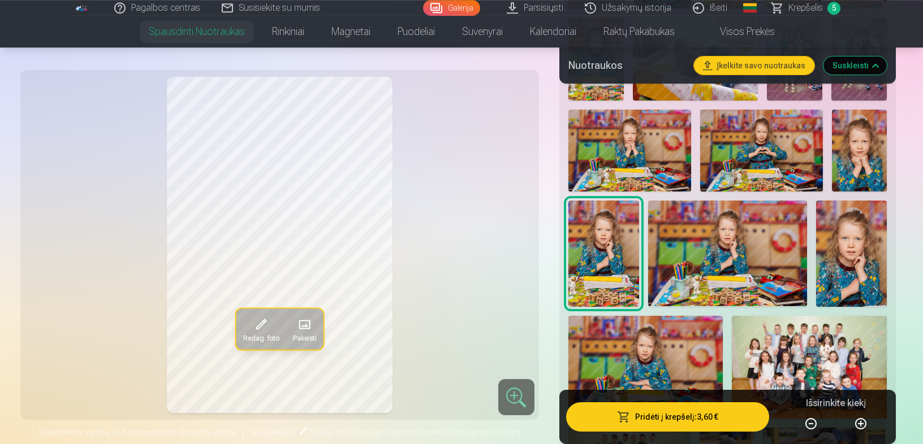
click at [675, 259] on img at bounding box center [727, 254] width 159 height 106
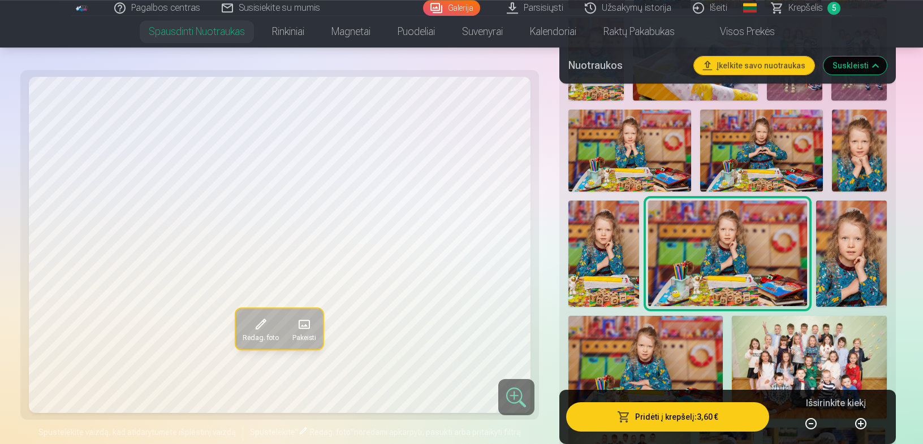
click at [587, 277] on img at bounding box center [603, 254] width 71 height 106
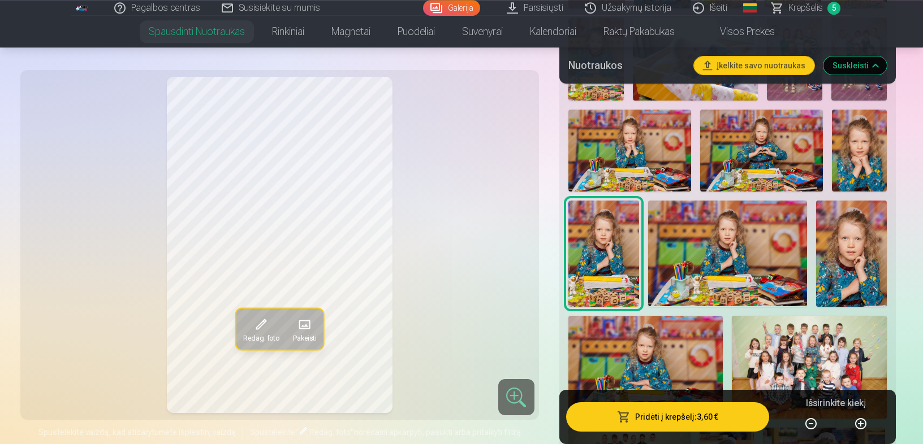
click at [842, 267] on img at bounding box center [851, 254] width 71 height 106
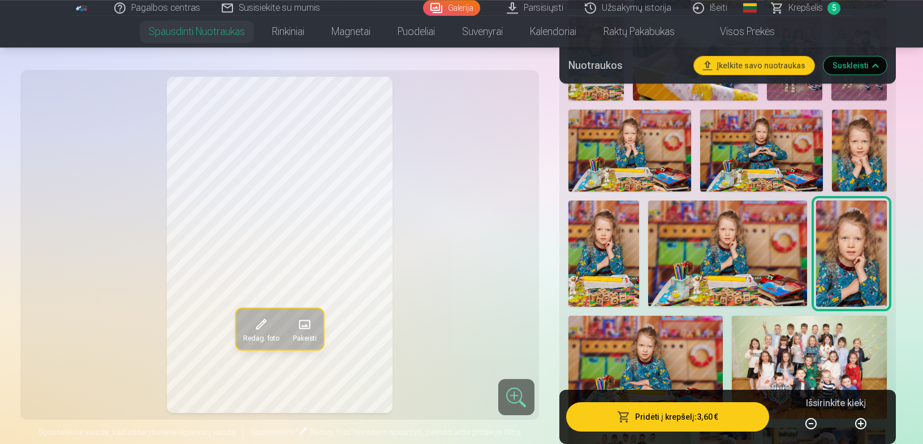
click at [702, 410] on button "Pridėti į krepšelį : 3,60 €" at bounding box center [667, 417] width 203 height 29
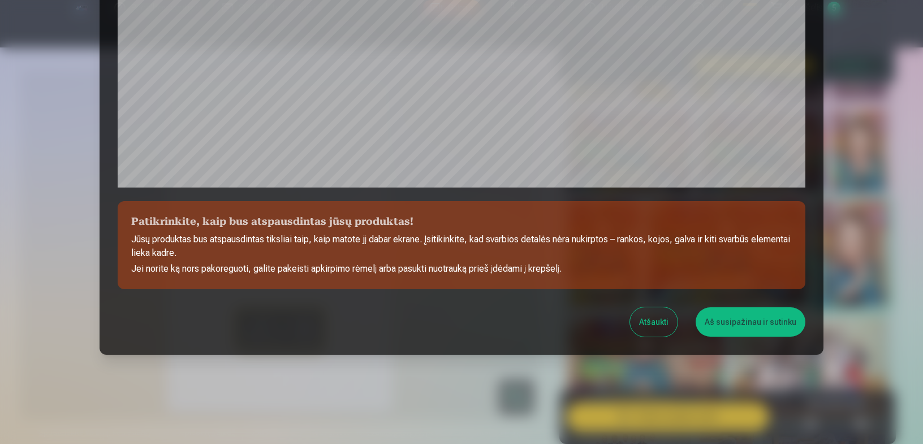
scroll to position [369, 0]
click at [743, 322] on button "Aš susipažinau ir sutinku" at bounding box center [750, 321] width 110 height 29
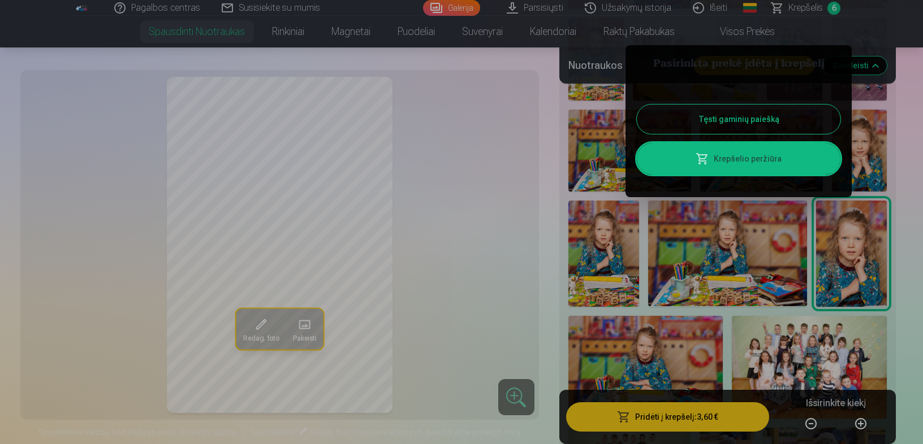
click at [790, 117] on button "Tęsti gaminių paiešką" at bounding box center [739, 119] width 204 height 29
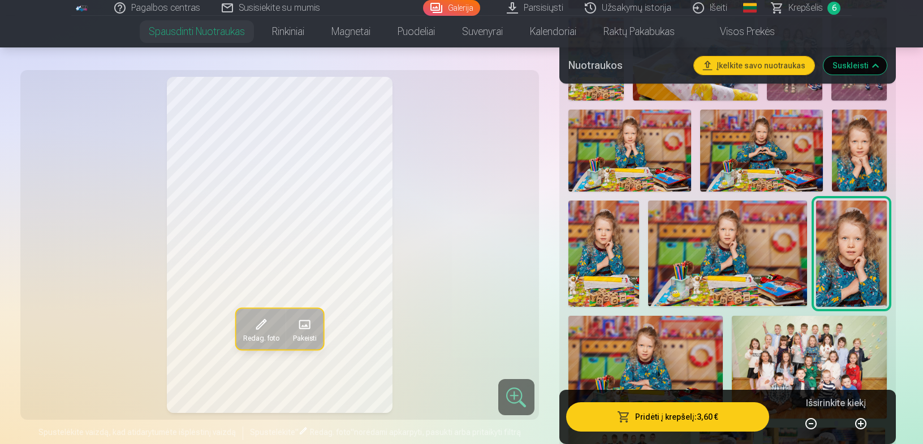
click at [623, 350] on img at bounding box center [645, 367] width 155 height 103
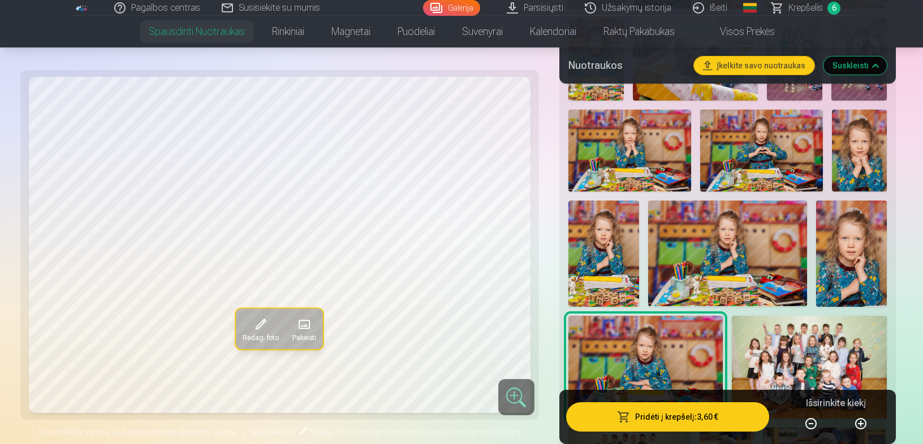
click at [830, 345] on img at bounding box center [809, 367] width 155 height 103
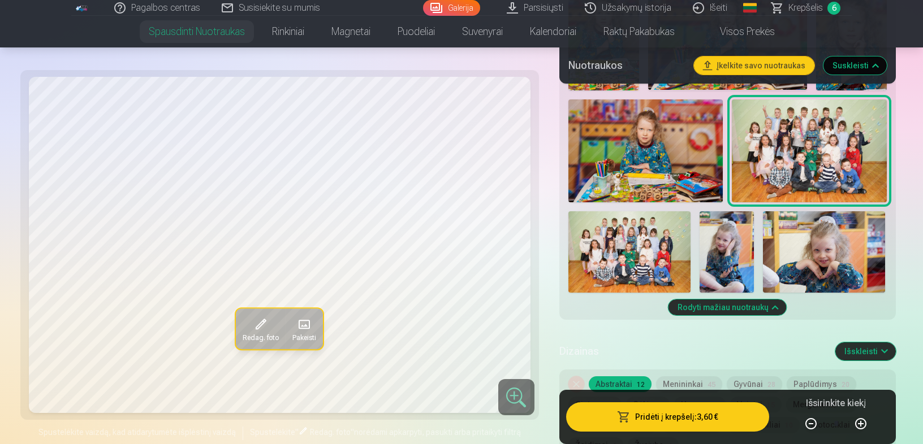
scroll to position [1477, 0]
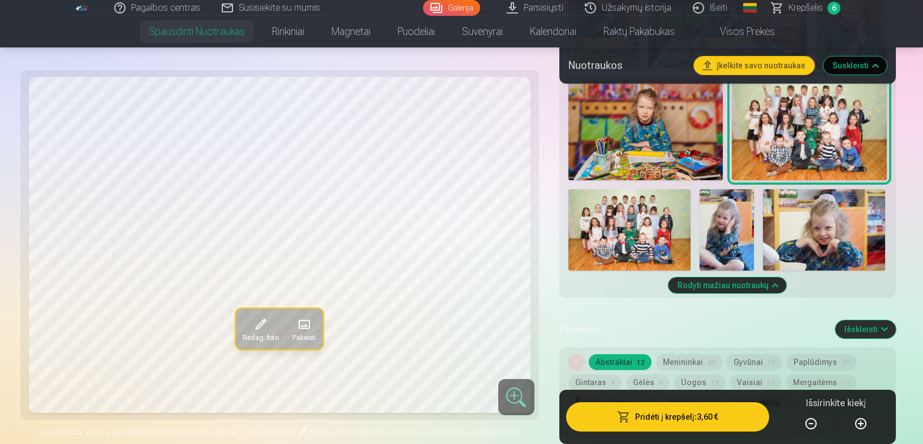
click at [638, 219] on img at bounding box center [629, 229] width 122 height 81
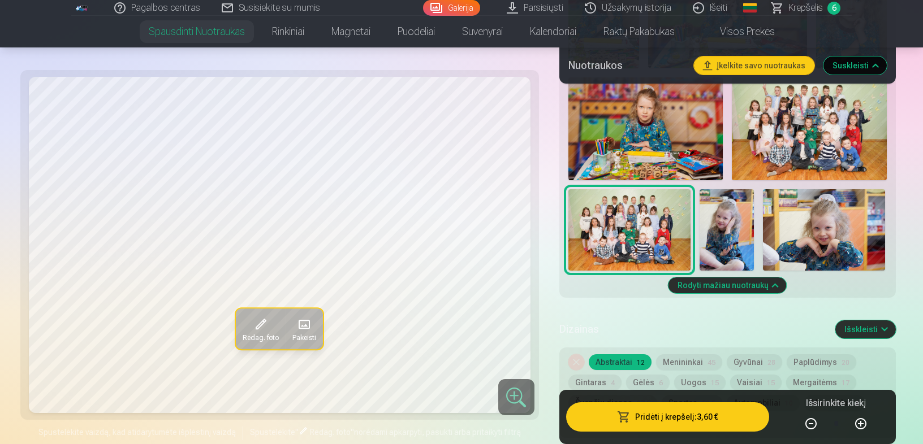
click at [722, 231] on img at bounding box center [726, 229] width 54 height 81
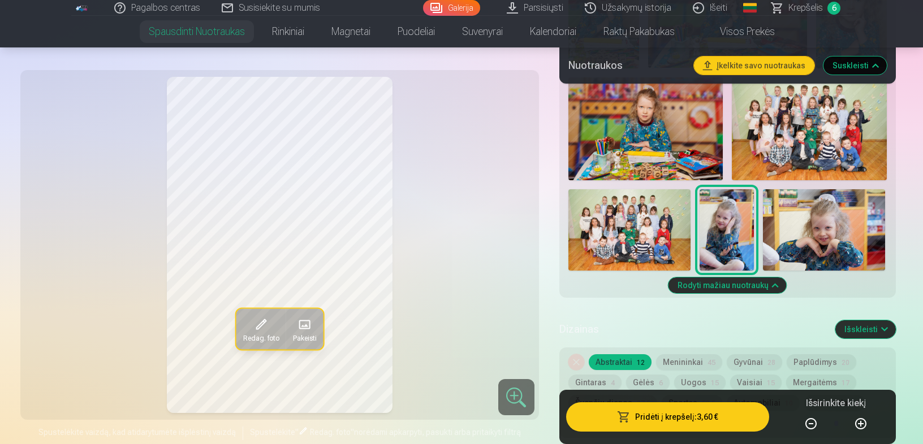
click at [816, 240] on img at bounding box center [824, 229] width 122 height 81
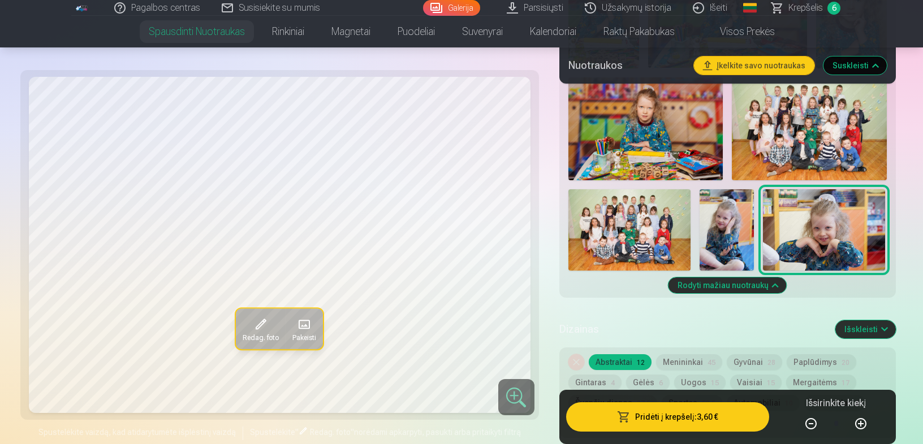
click at [801, 8] on span "Krepšelis" at bounding box center [805, 8] width 34 height 14
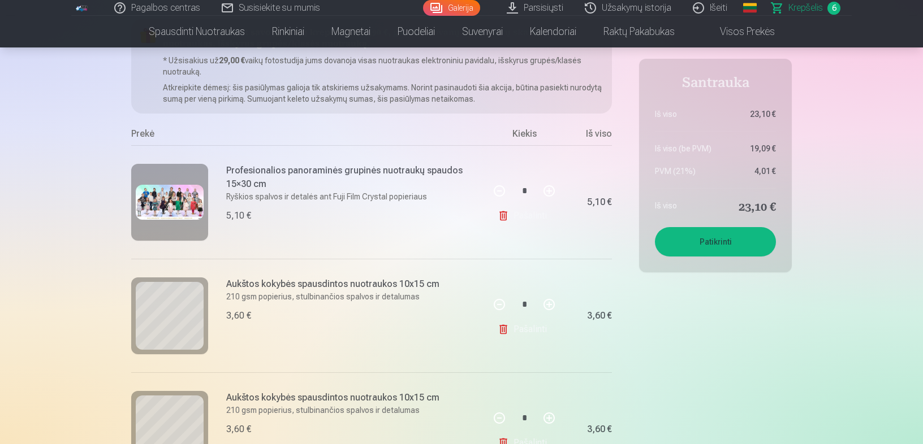
scroll to position [244, 0]
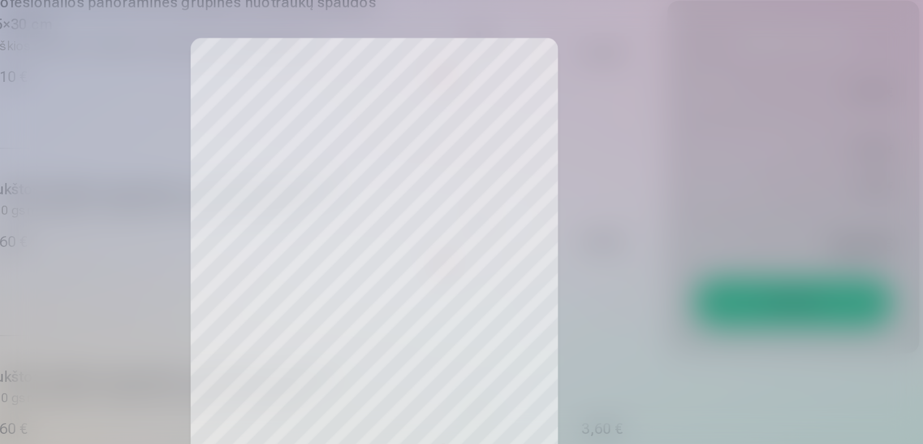
click at [578, 171] on div at bounding box center [461, 222] width 923 height 444
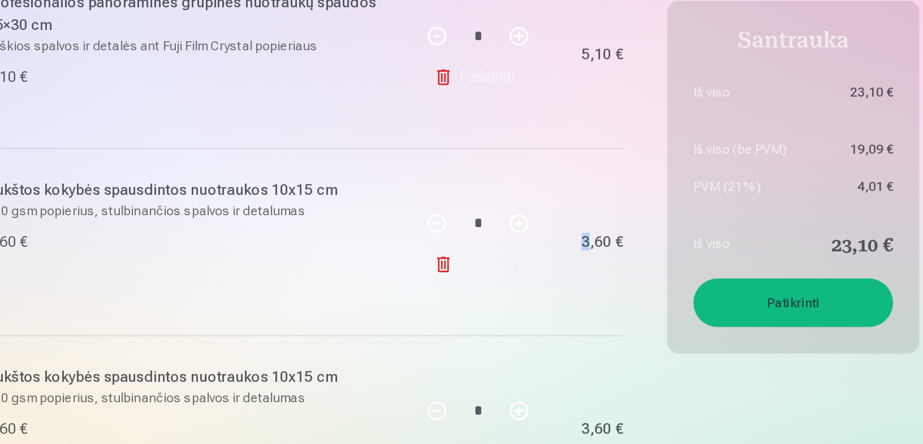
click at [578, 171] on div "3,60 €" at bounding box center [588, 205] width 45 height 114
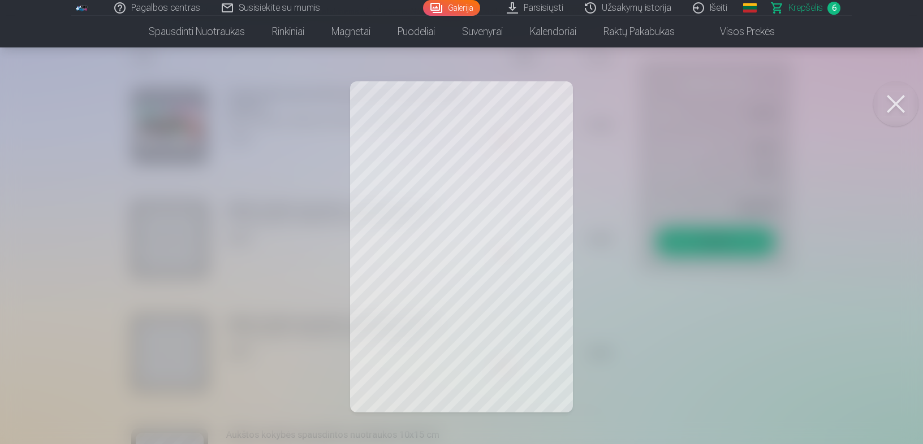
click at [903, 97] on button at bounding box center [895, 103] width 45 height 45
click at [902, 105] on button at bounding box center [895, 103] width 45 height 45
click at [907, 106] on button at bounding box center [895, 103] width 45 height 45
click at [890, 109] on button at bounding box center [895, 103] width 45 height 45
click at [897, 106] on button at bounding box center [895, 103] width 45 height 45
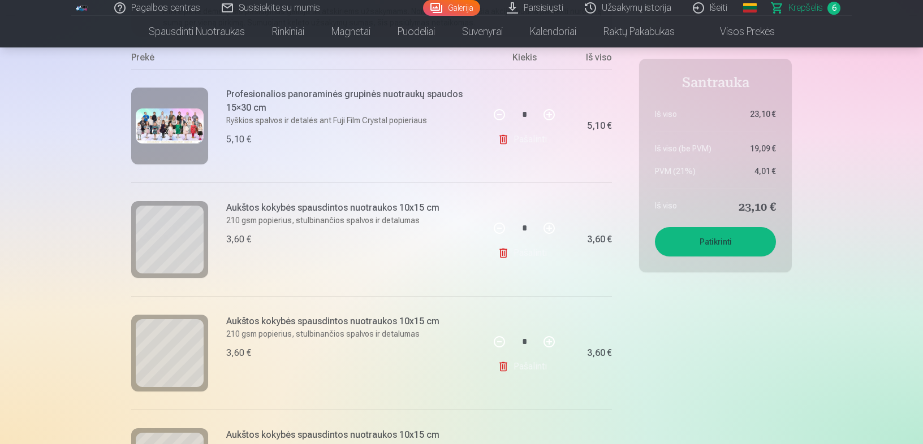
click at [528, 369] on link "Pašalinti" at bounding box center [524, 367] width 54 height 23
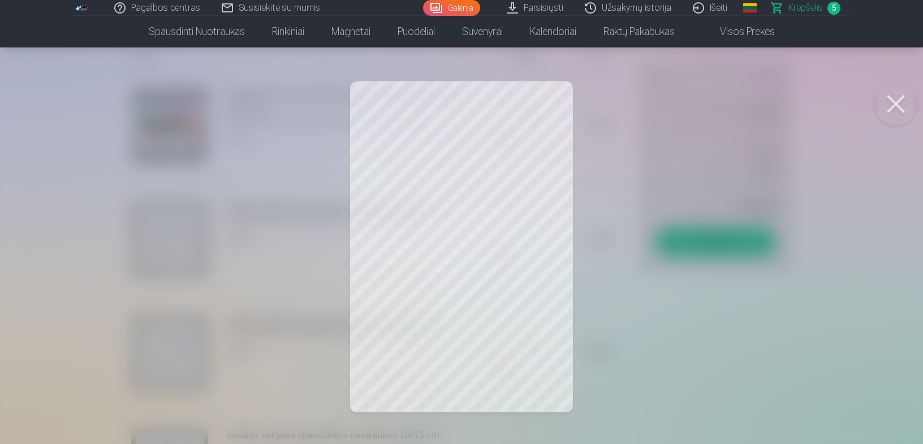
click at [466, 189] on div at bounding box center [461, 222] width 923 height 444
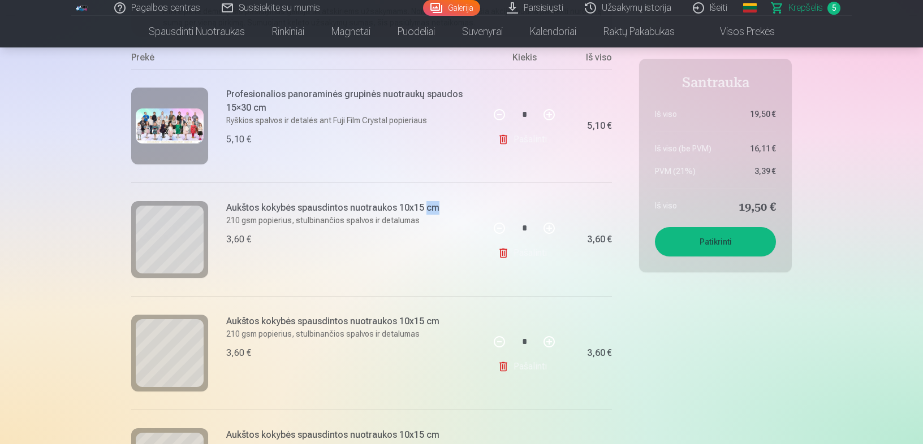
click at [466, 189] on div "Aukštos kokybės spausdintos nuotraukos 10x15 cm 210 gsm popierius, stulbinančio…" at bounding box center [306, 240] width 351 height 114
click at [266, 323] on h6 "Aukštos kokybės spausdintos nuotraukos 10x15 cm" at bounding box center [332, 322] width 213 height 14
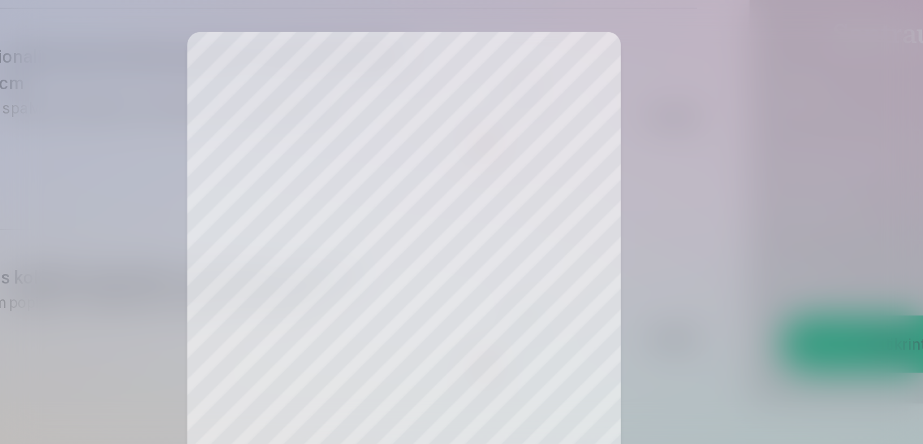
click at [626, 142] on div at bounding box center [461, 222] width 923 height 444
click at [626, 142] on section "Jeigu jūs papildysit savo pirkinių krepšelį virš 9,50 € , gausite dovanų visas …" at bounding box center [461, 289] width 660 height 695
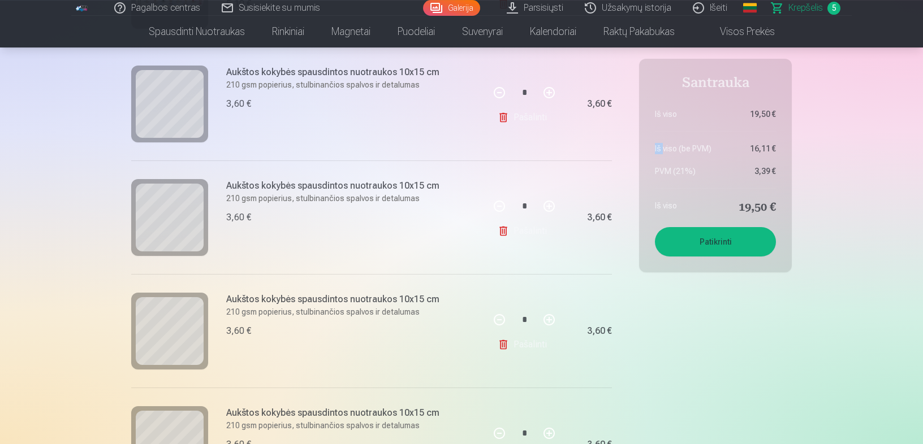
scroll to position [354, 0]
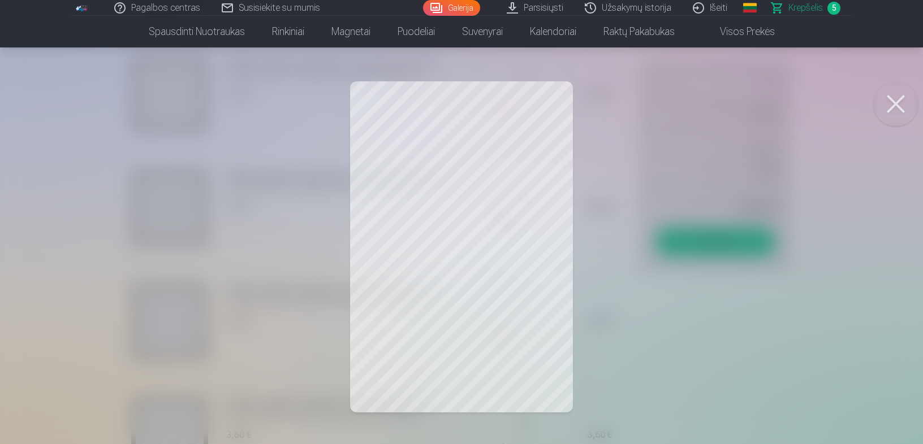
click at [368, 206] on div at bounding box center [461, 222] width 923 height 444
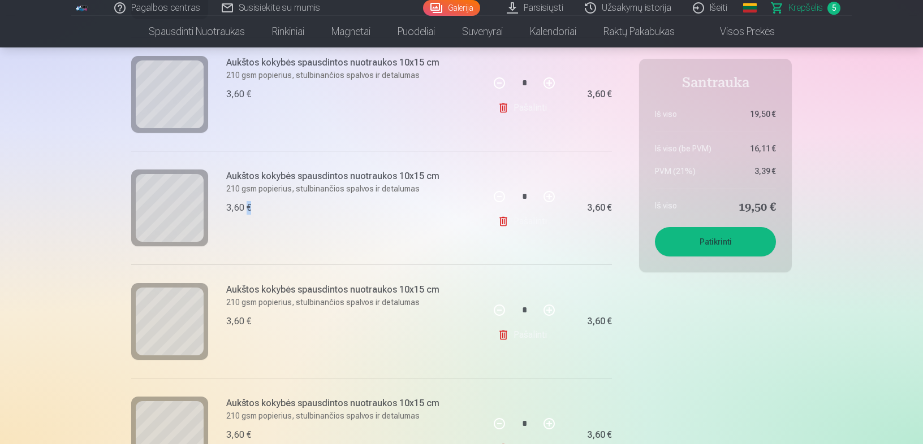
click at [368, 206] on div "3,60 €" at bounding box center [332, 208] width 213 height 14
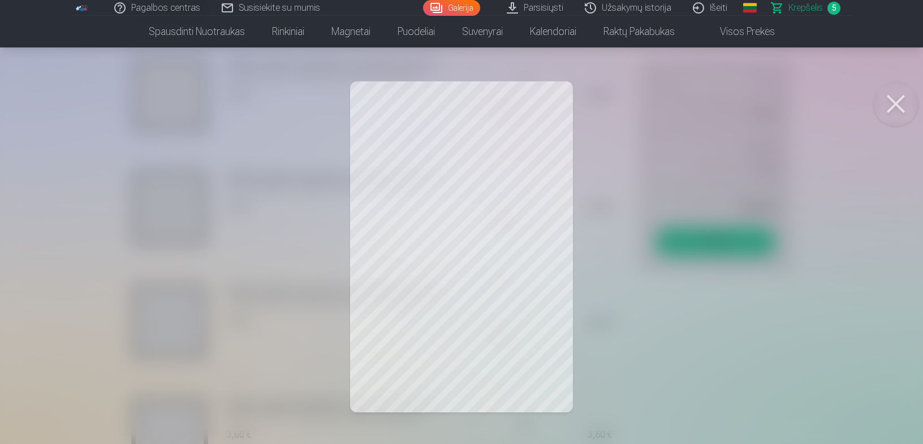
click at [899, 102] on button at bounding box center [895, 103] width 45 height 45
click at [900, 106] on button at bounding box center [895, 103] width 45 height 45
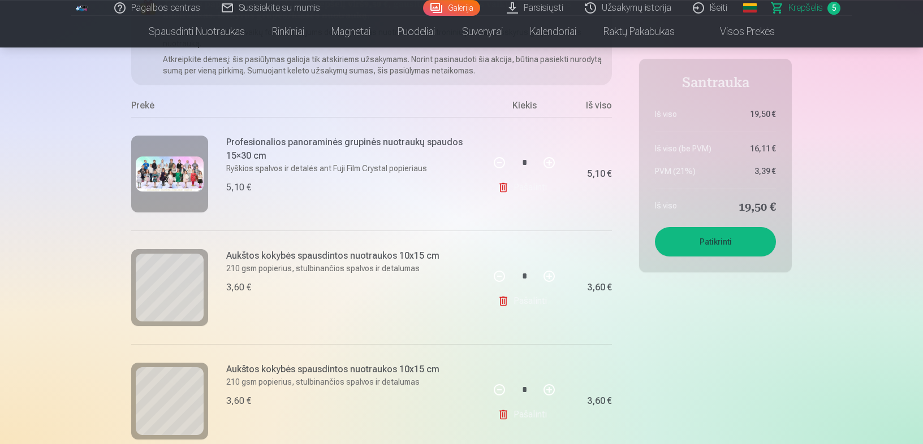
scroll to position [133, 0]
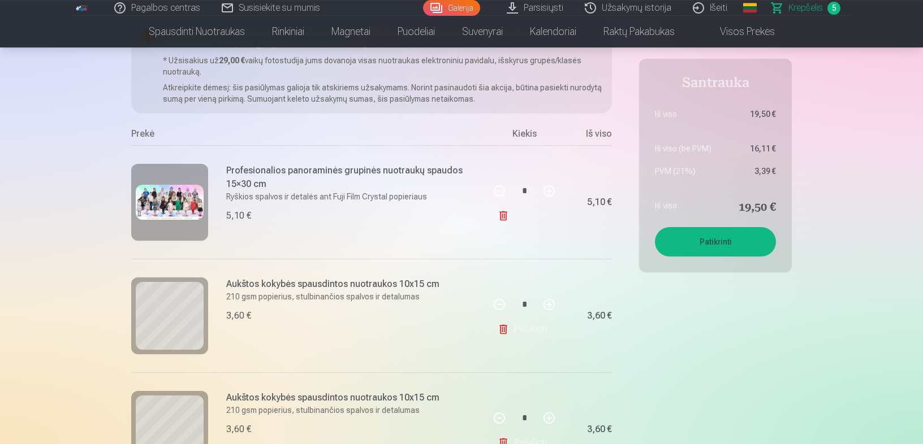
click at [180, 201] on img at bounding box center [170, 202] width 68 height 34
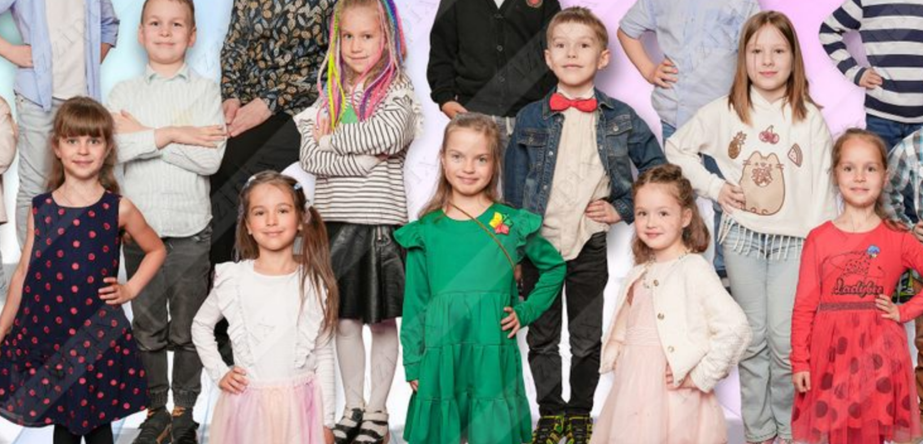
scroll to position [0, 0]
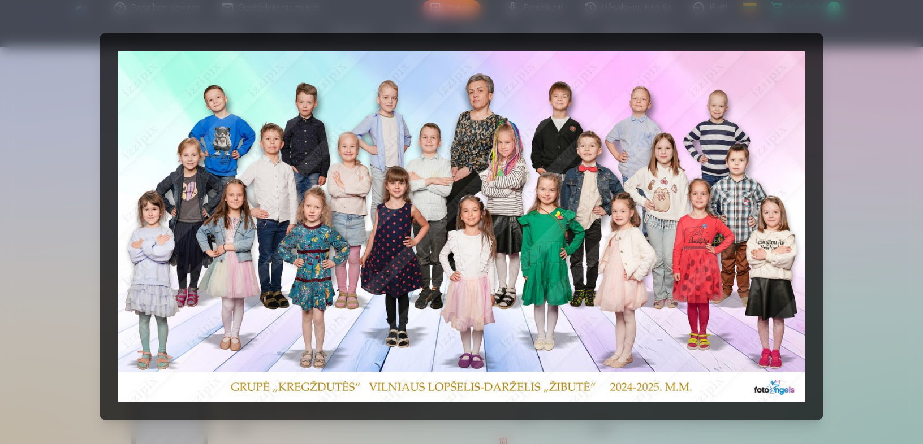
click at [877, 246] on div at bounding box center [461, 222] width 923 height 444
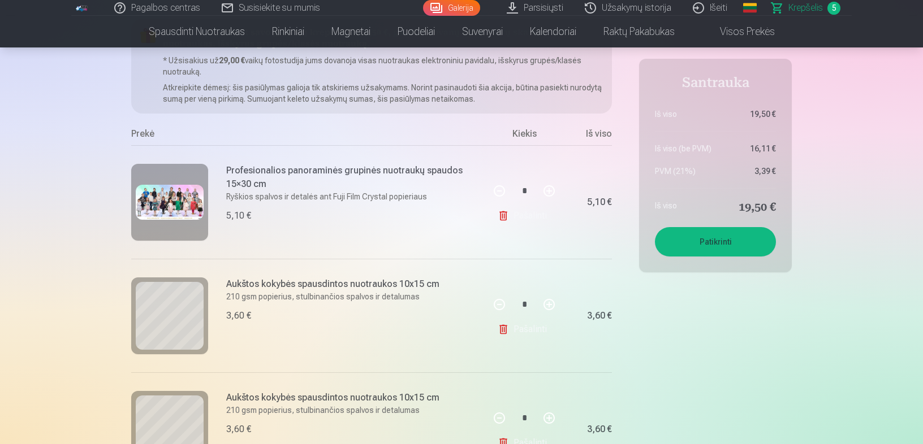
click at [518, 212] on link "Pašalinti" at bounding box center [524, 216] width 54 height 23
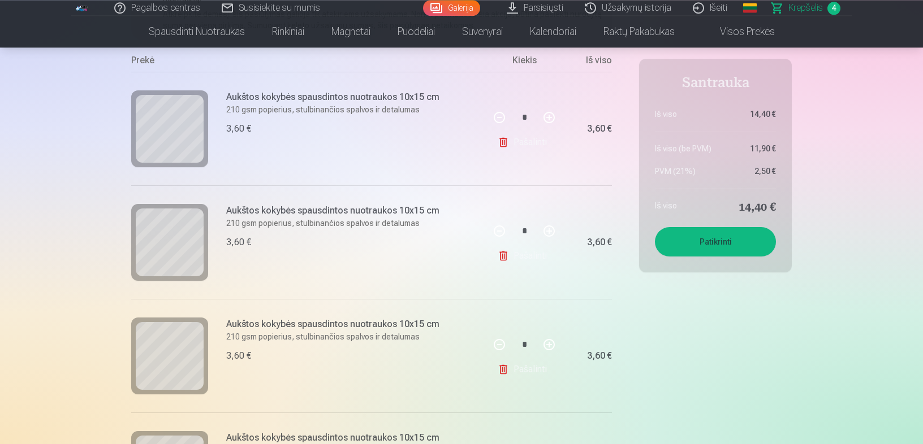
scroll to position [215, 0]
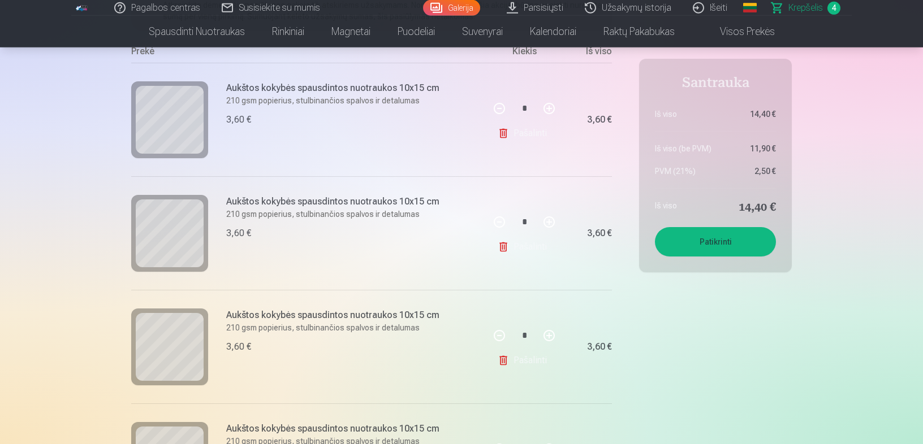
click at [700, 240] on button "Patikrinti" at bounding box center [715, 241] width 121 height 29
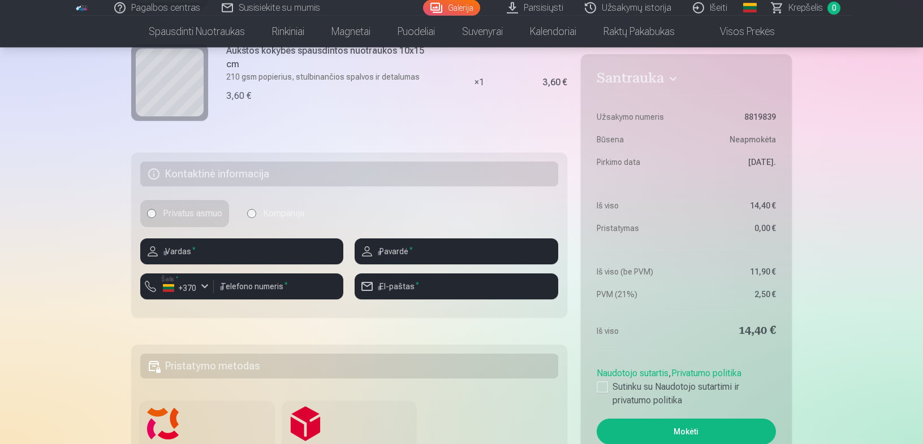
scroll to position [503, 0]
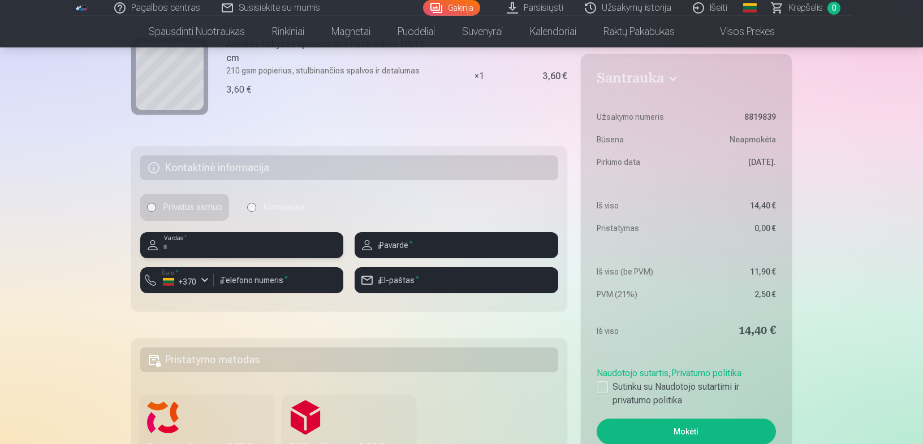
click at [231, 244] on input "text" at bounding box center [241, 245] width 203 height 26
type input "*****"
type input "**********"
click at [260, 278] on input "number" at bounding box center [278, 280] width 129 height 26
type input "********"
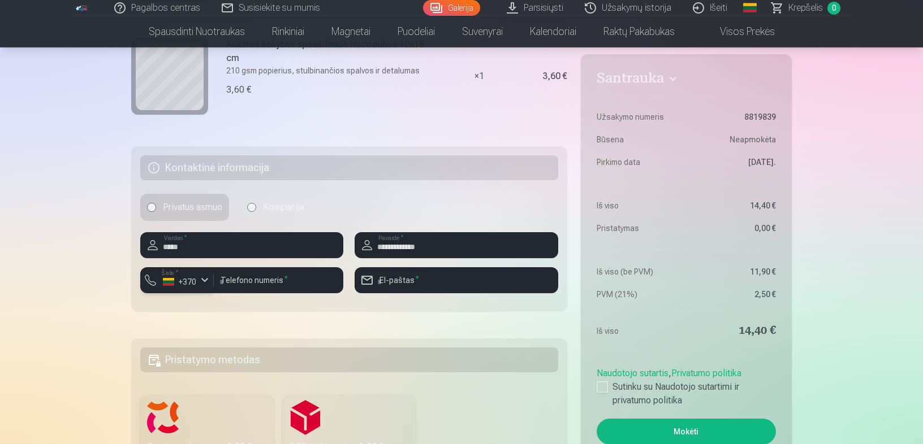
click at [199, 285] on div "button" at bounding box center [205, 281] width 14 height 14
click at [205, 301] on li "+370 Lietuva" at bounding box center [198, 307] width 103 height 23
click at [425, 284] on input "email" at bounding box center [455, 280] width 203 height 26
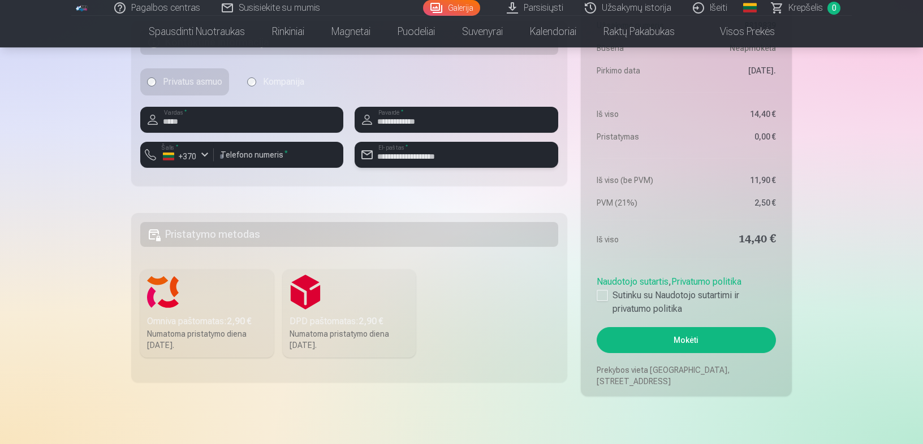
scroll to position [635, 0]
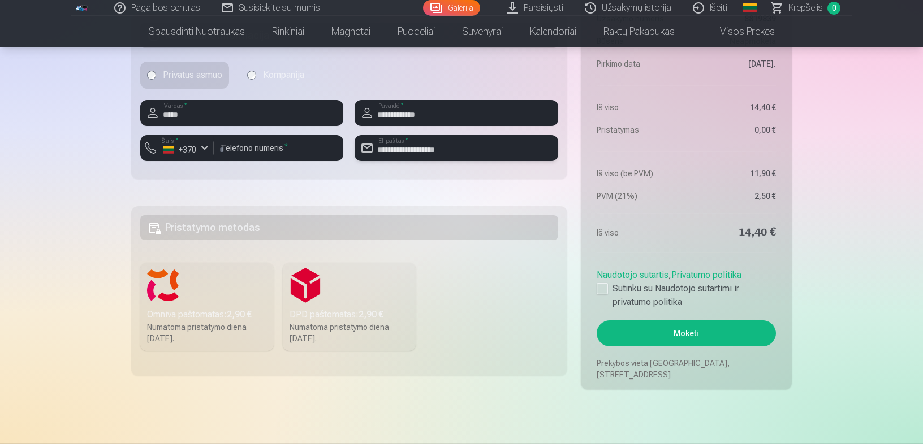
type input "**********"
click at [315, 335] on div "Numatoma pristatymo diena 30.08.2025." at bounding box center [349, 333] width 120 height 23
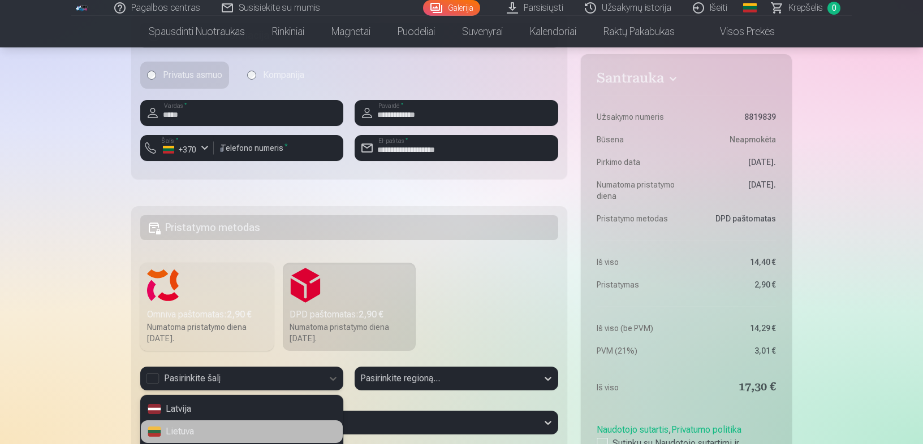
scroll to position [685, 0]
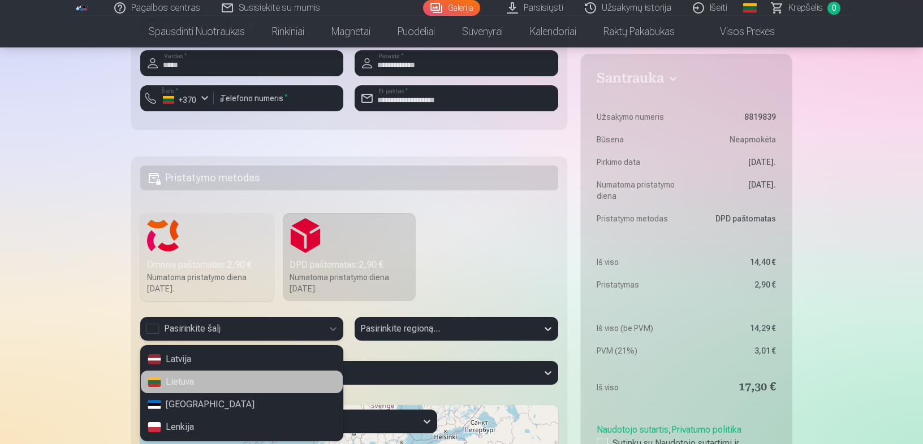
click at [271, 341] on div "4 results available. Use Up and Down to choose options, press Enter to select t…" at bounding box center [241, 329] width 203 height 24
click at [187, 379] on div "Lietuva" at bounding box center [242, 382] width 202 height 23
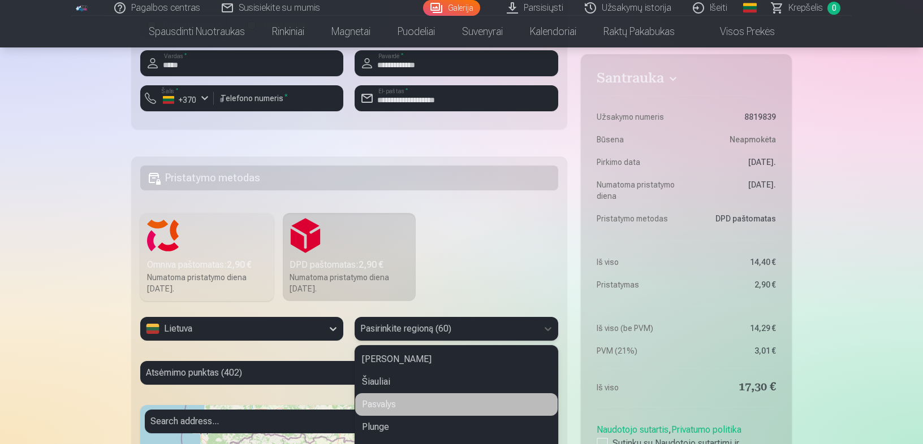
scroll to position [759, 0]
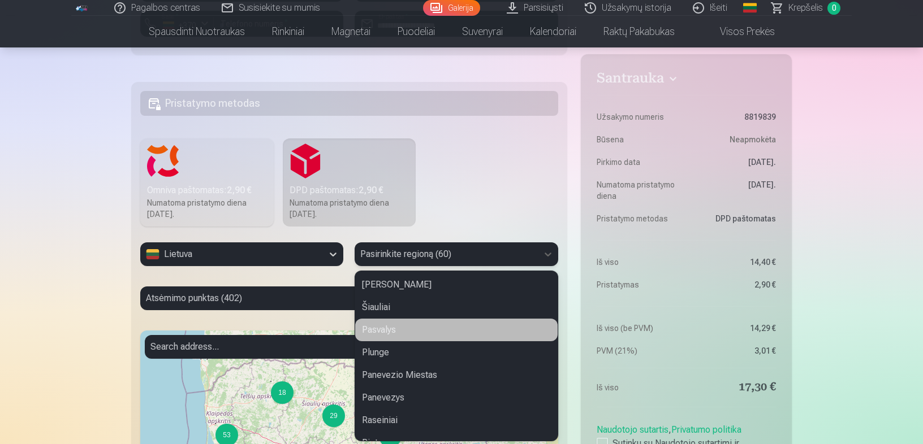
click at [400, 266] on div "60 results available. Use Up and Down to choose options, press Enter to select …" at bounding box center [455, 255] width 203 height 24
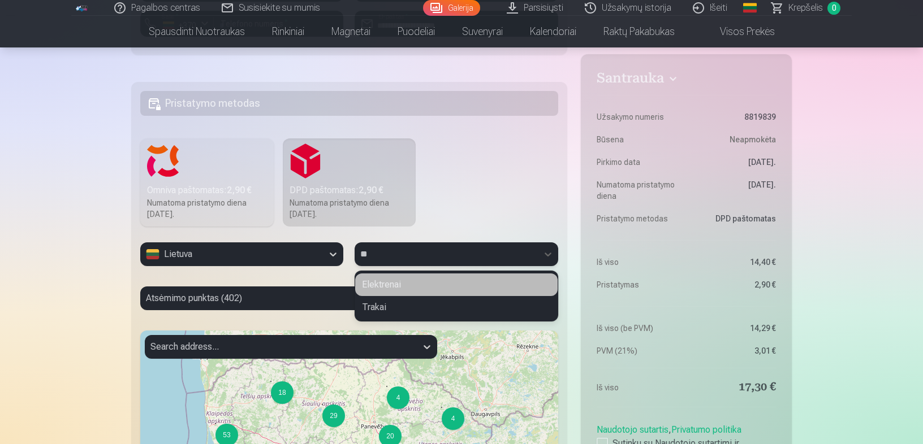
type input "***"
click at [382, 284] on div "Trakai" at bounding box center [456, 285] width 202 height 23
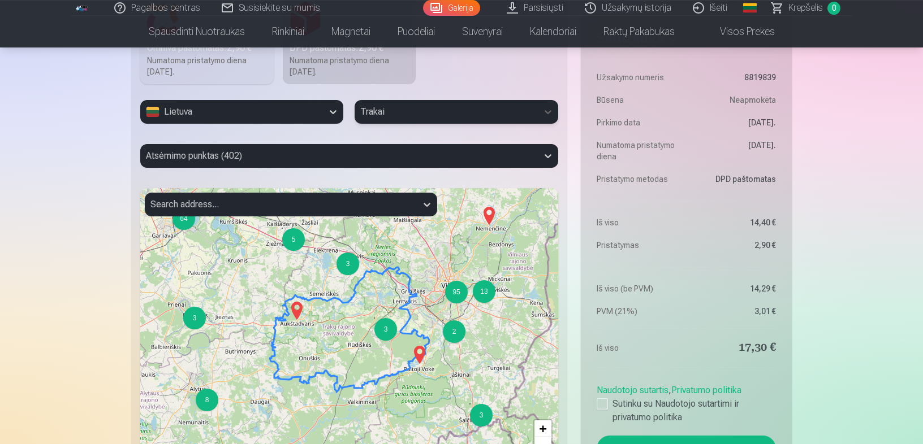
scroll to position [905, 0]
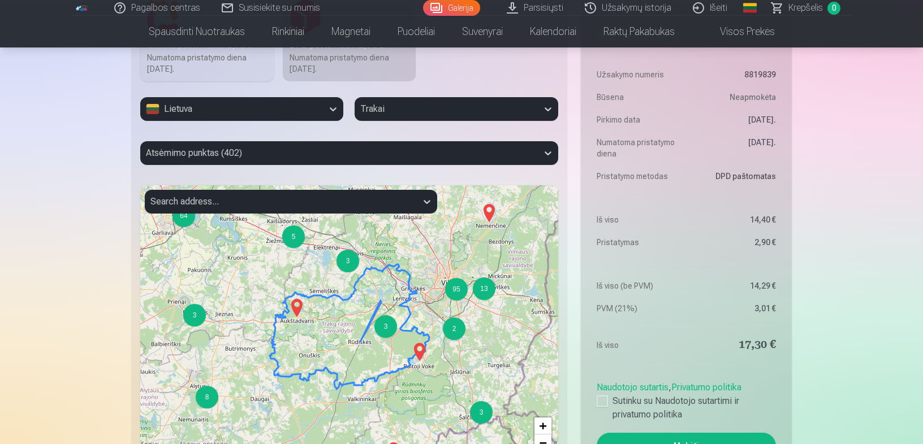
click at [388, 330] on div "3" at bounding box center [385, 326] width 23 height 23
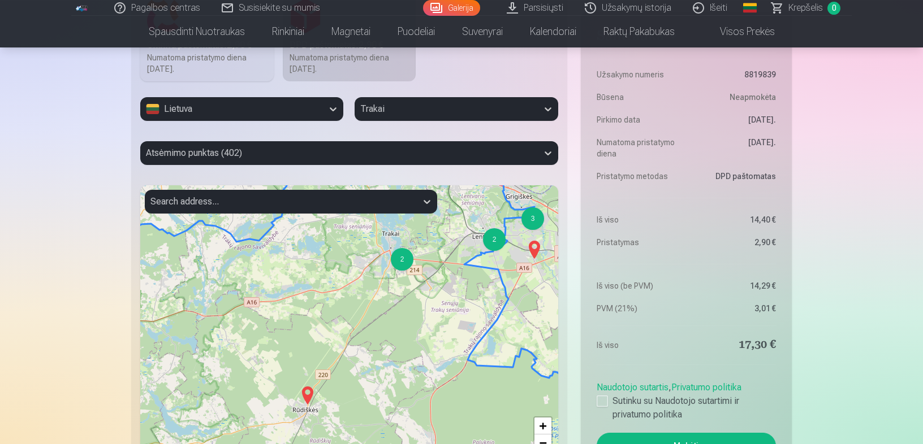
click at [408, 260] on div "2" at bounding box center [402, 259] width 23 height 23
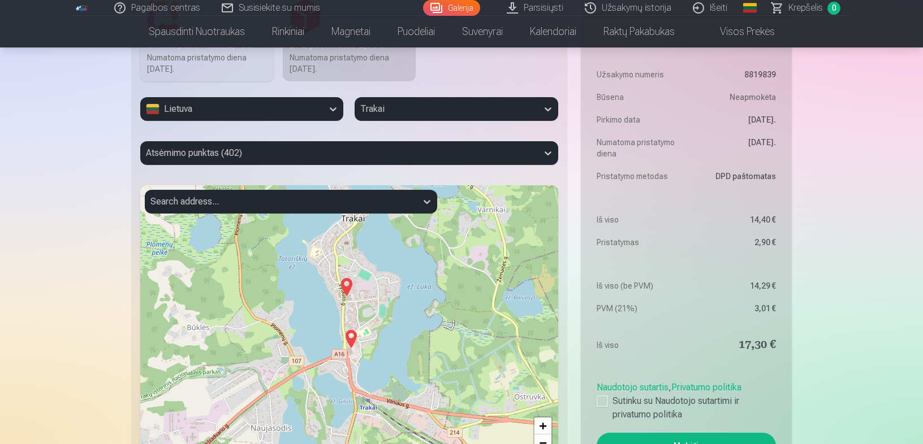
click at [352, 331] on img at bounding box center [351, 339] width 18 height 27
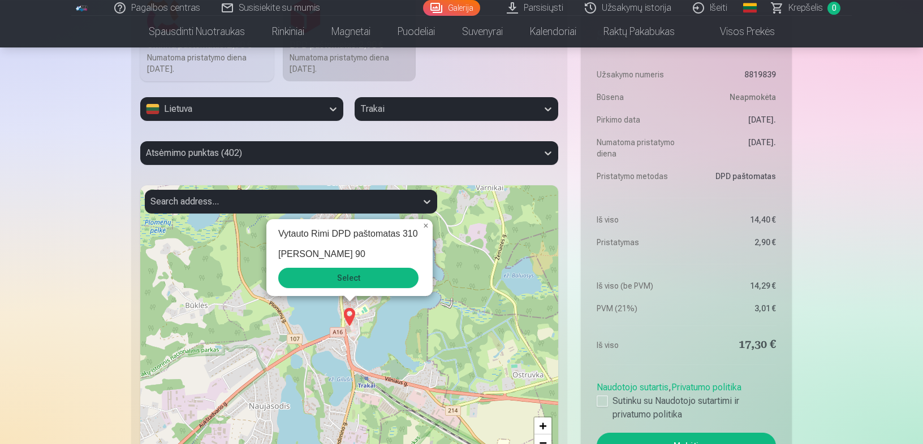
click at [343, 276] on button "Select" at bounding box center [348, 278] width 140 height 20
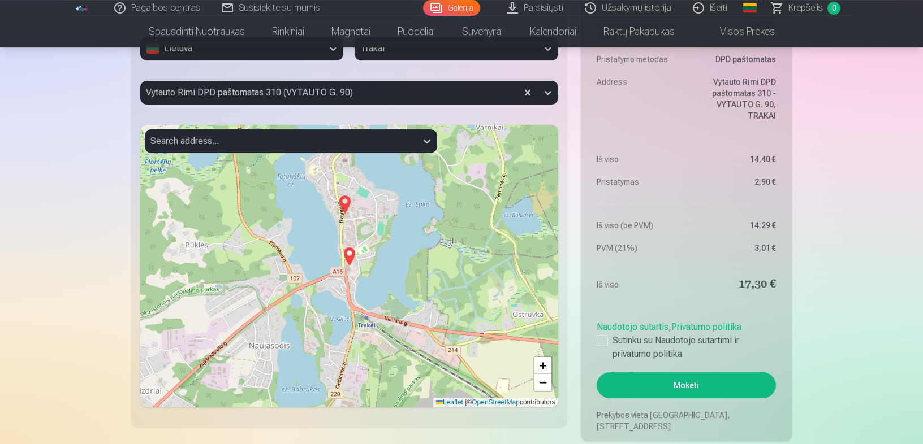
scroll to position [986, 0]
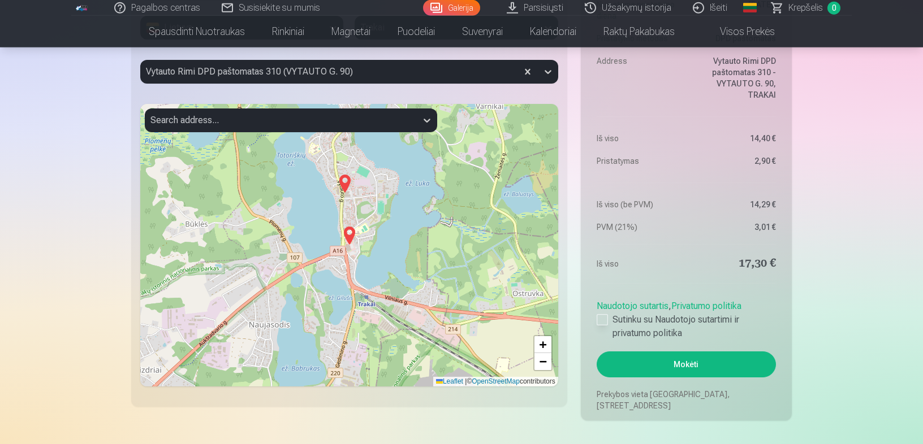
click at [602, 322] on div at bounding box center [601, 319] width 11 height 11
click at [640, 356] on button "Mokėti" at bounding box center [685, 365] width 179 height 26
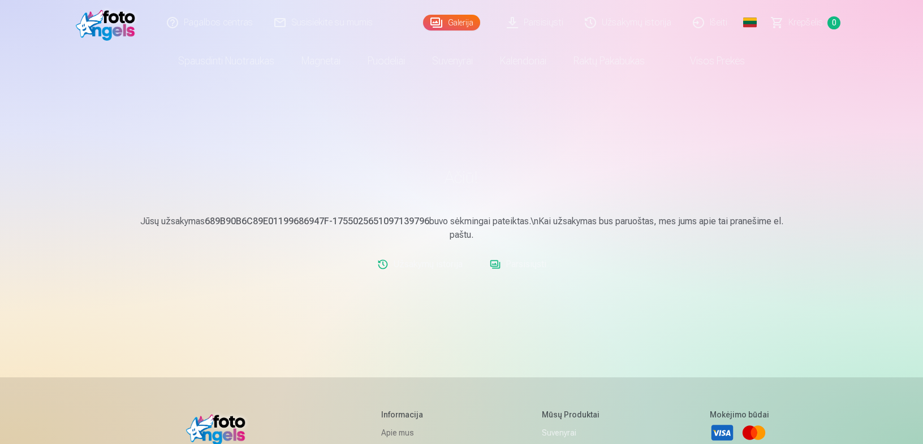
click at [529, 266] on link "Parsisiųsti" at bounding box center [518, 264] width 66 height 23
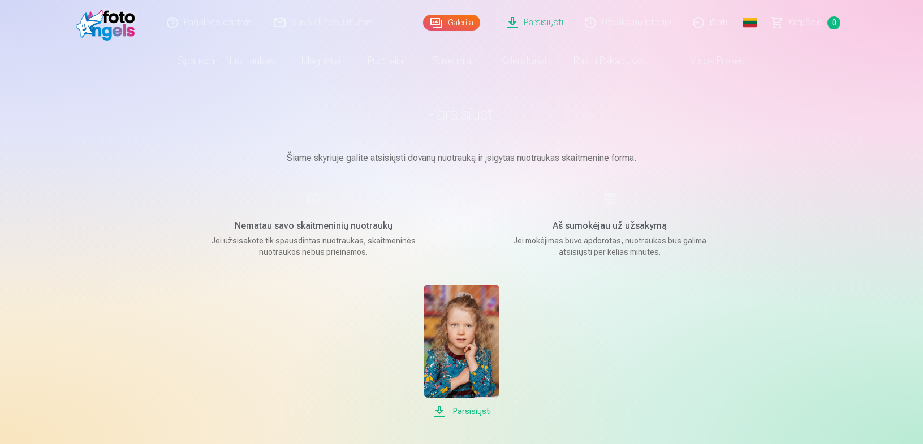
click at [476, 409] on span "Parsisiųsti" at bounding box center [460, 412] width 75 height 14
click at [443, 412] on span "Parsisiųsti" at bounding box center [460, 412] width 75 height 14
click at [470, 412] on span "Parsisiųsti" at bounding box center [460, 412] width 75 height 14
click at [458, 361] on img at bounding box center [460, 341] width 75 height 113
